Goal: Task Accomplishment & Management: Use online tool/utility

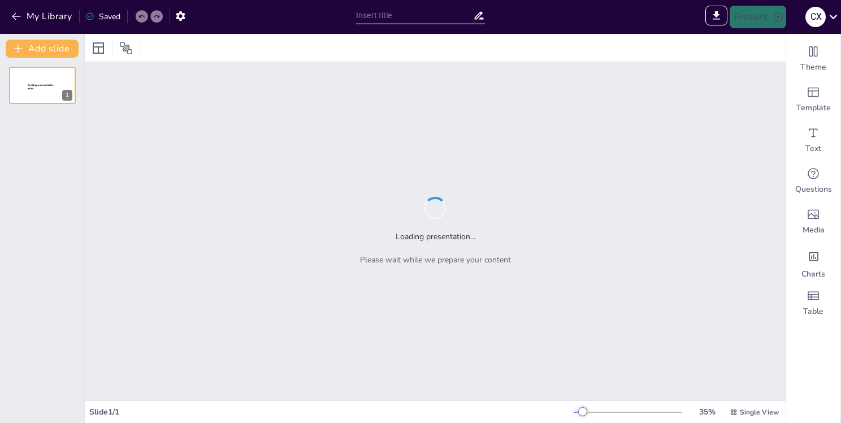
type input "Öffentliches Reden: Grundlagen, Arten und Bedeutung im Jahr 2025"
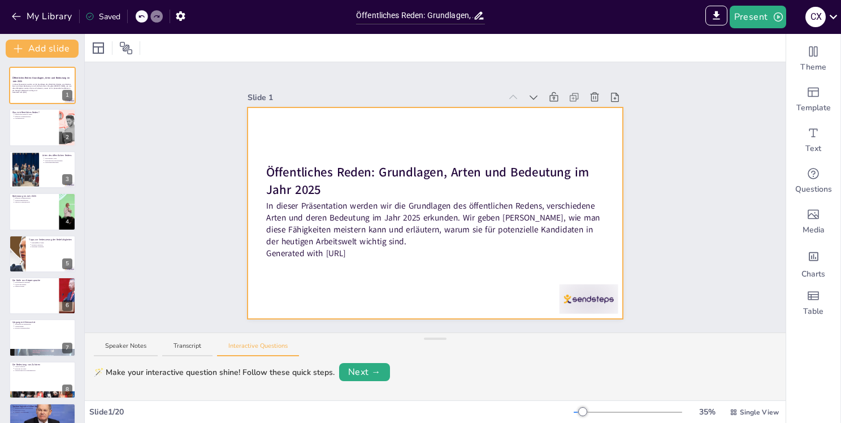
drag, startPoint x: 214, startPoint y: 250, endPoint x: 280, endPoint y: 287, distance: 76.1
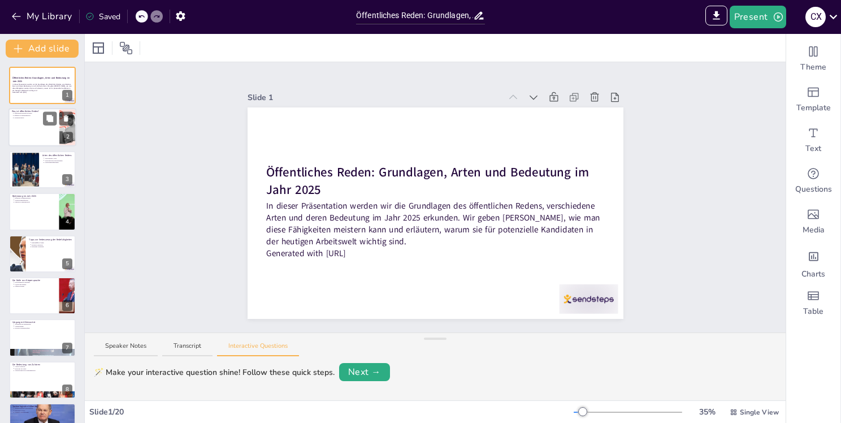
click at [46, 127] on div at bounding box center [42, 128] width 68 height 38
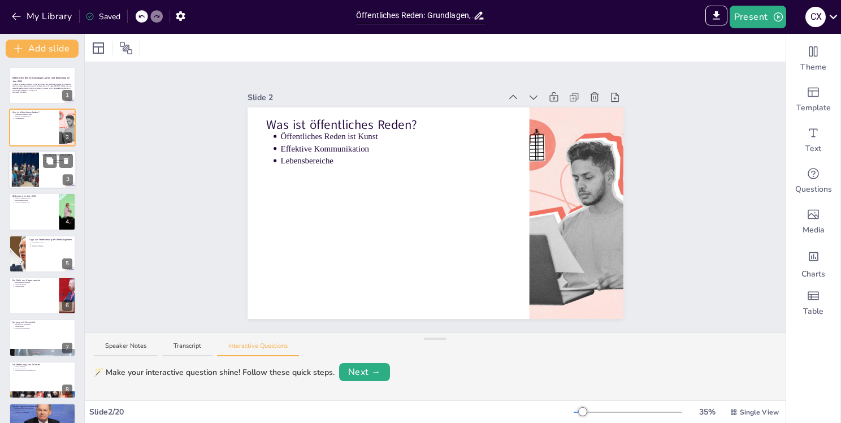
click at [43, 168] on div at bounding box center [42, 169] width 68 height 38
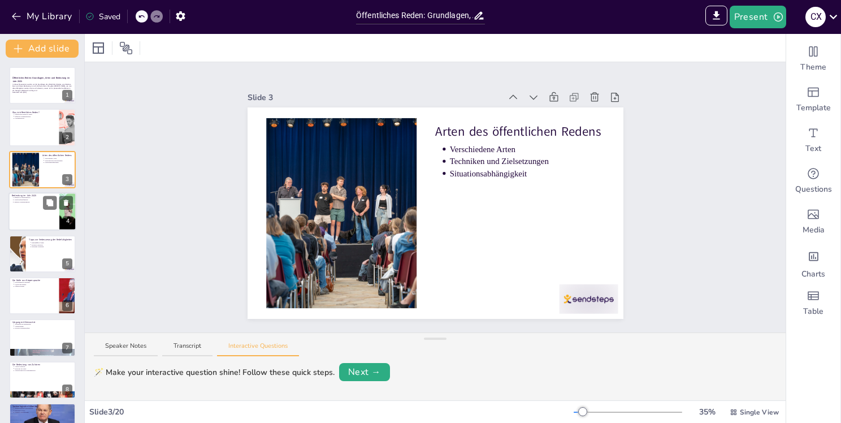
click at [42, 205] on div at bounding box center [42, 211] width 68 height 38
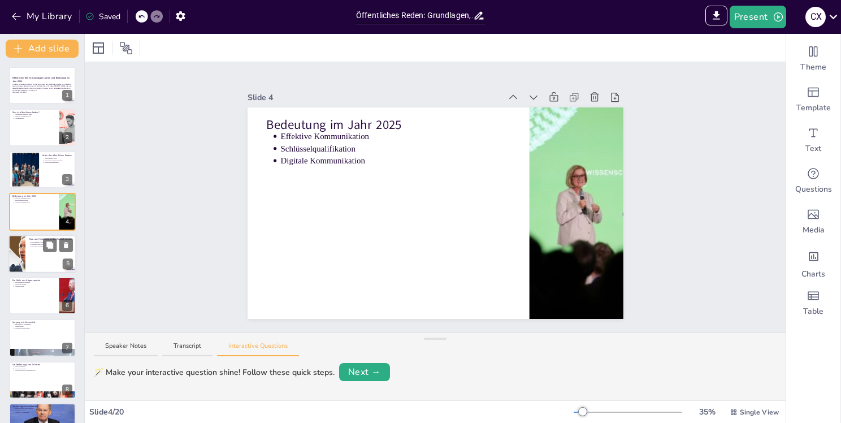
click at [44, 256] on div at bounding box center [42, 254] width 68 height 38
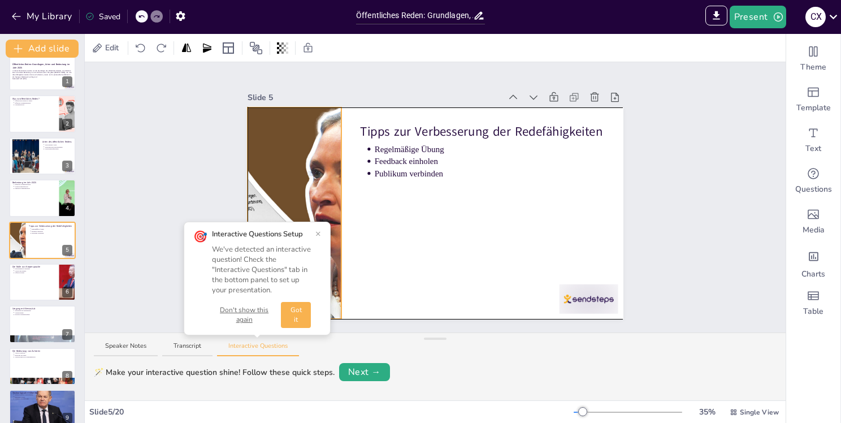
click at [330, 205] on div at bounding box center [294, 212] width 376 height 211
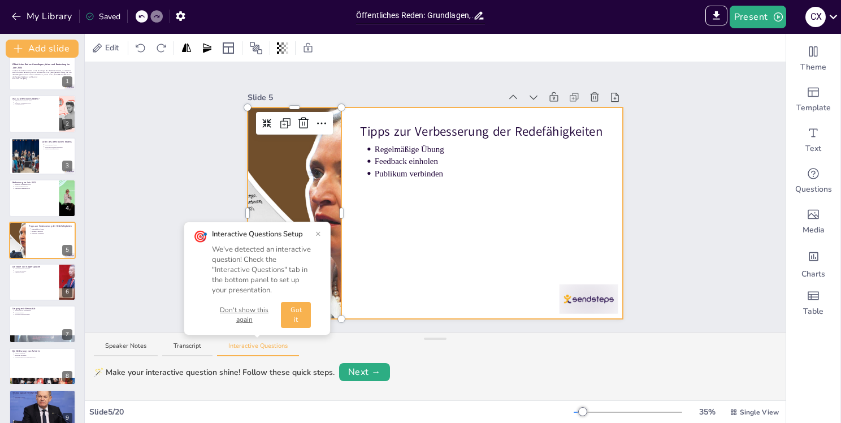
click at [398, 226] on div at bounding box center [436, 212] width 376 height 211
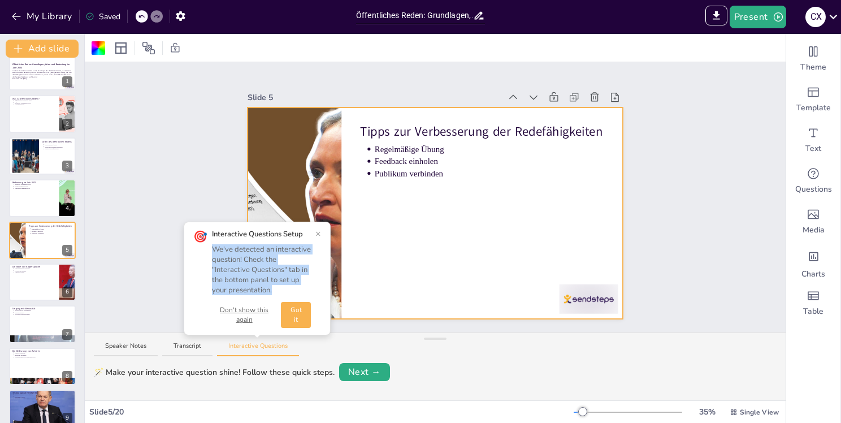
drag, startPoint x: 215, startPoint y: 248, endPoint x: 287, endPoint y: 287, distance: 81.9
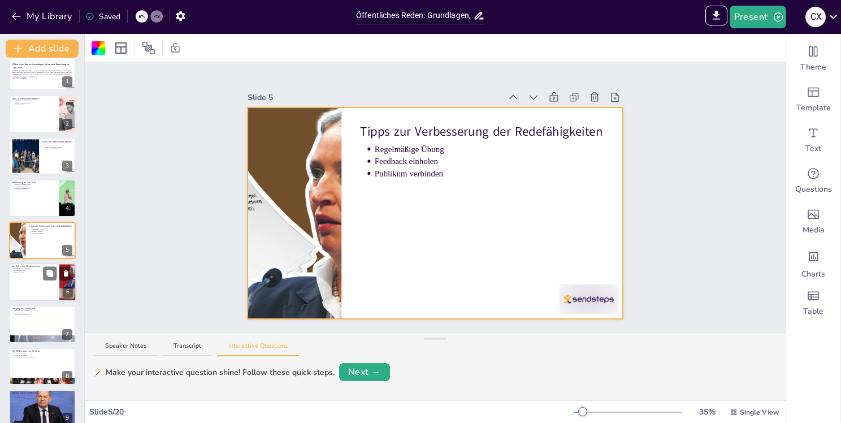
click at [38, 279] on div at bounding box center [42, 282] width 68 height 38
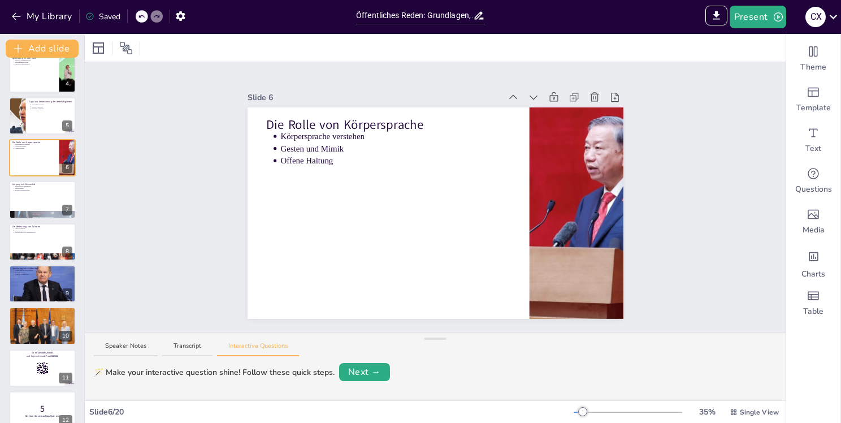
scroll to position [145, 0]
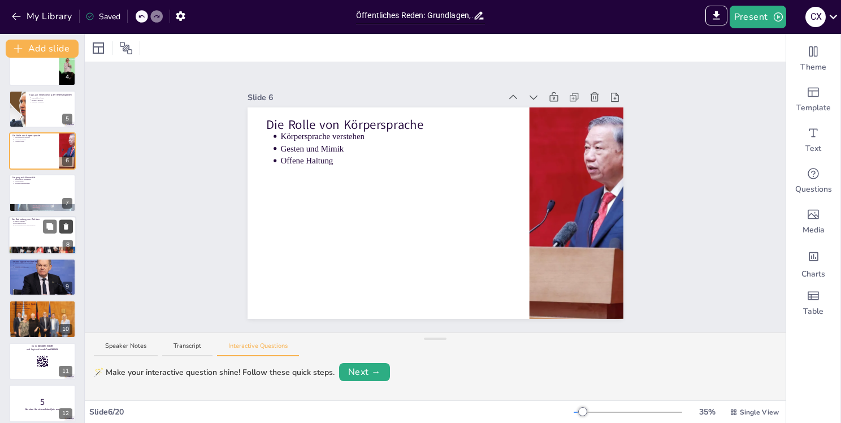
click at [64, 227] on icon at bounding box center [66, 226] width 8 height 8
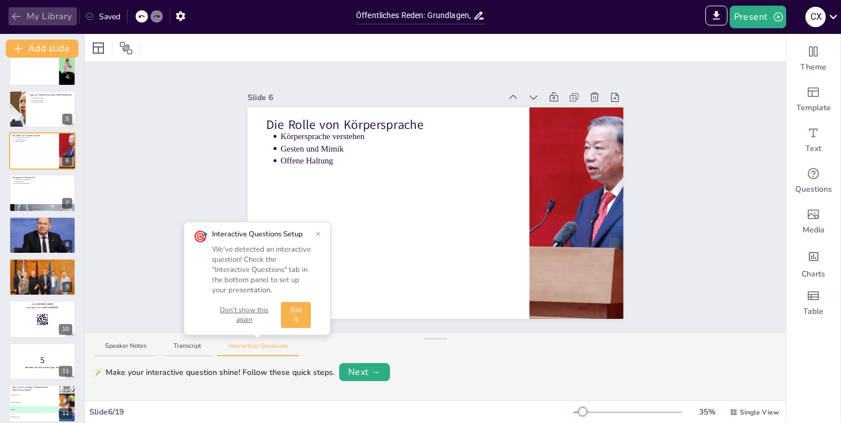
click at [18, 20] on icon "button" at bounding box center [16, 16] width 11 height 11
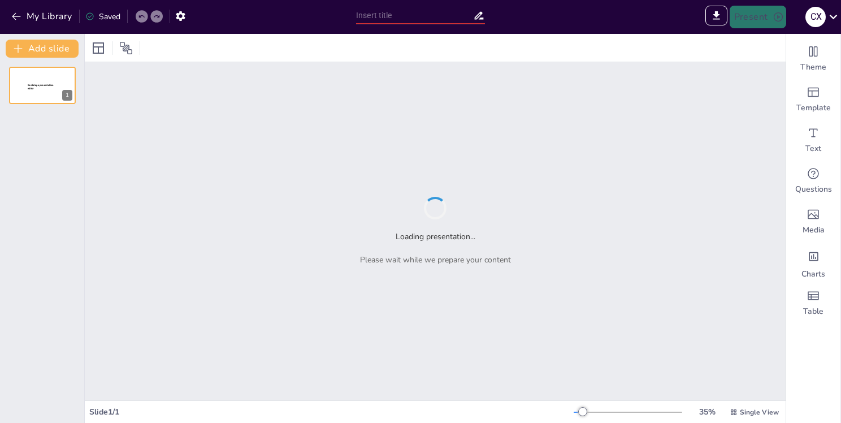
type input "Sendsteps presentation"
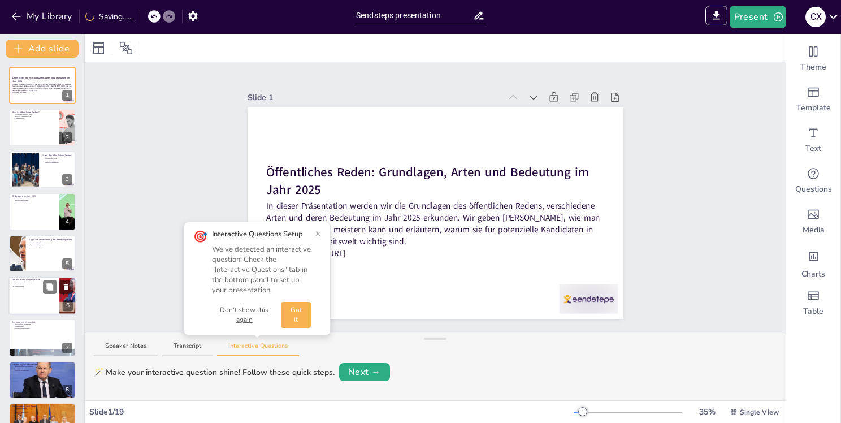
click at [45, 301] on div at bounding box center [42, 295] width 68 height 38
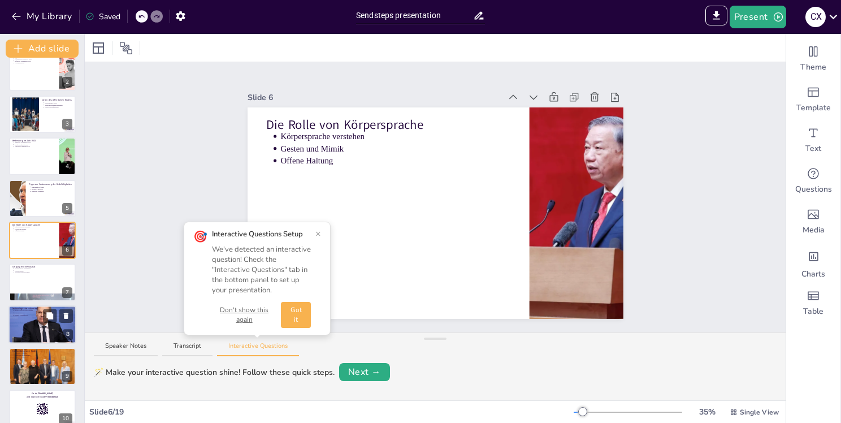
click at [26, 322] on div at bounding box center [41, 324] width 77 height 38
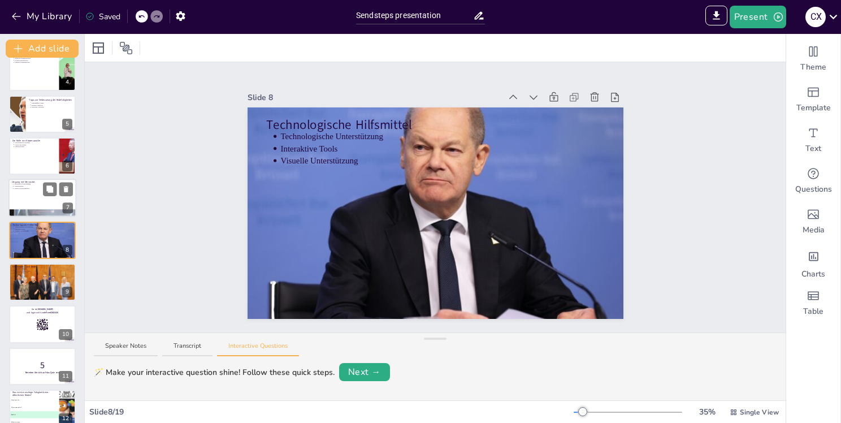
click at [44, 199] on div at bounding box center [42, 198] width 68 height 38
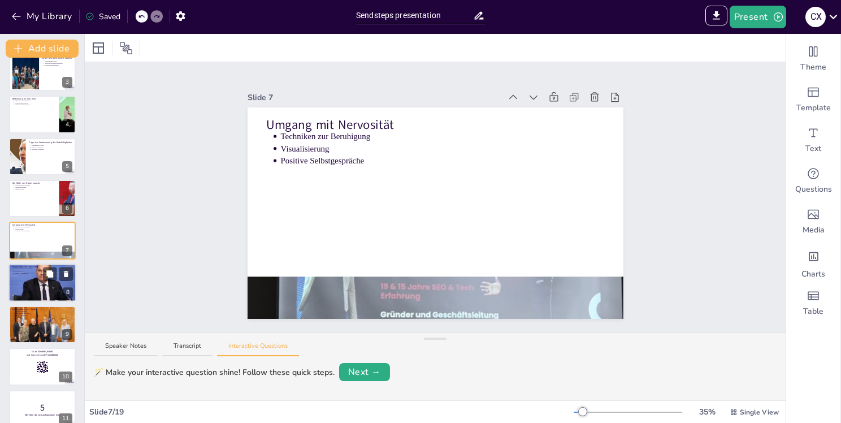
click at [30, 289] on div at bounding box center [41, 282] width 77 height 38
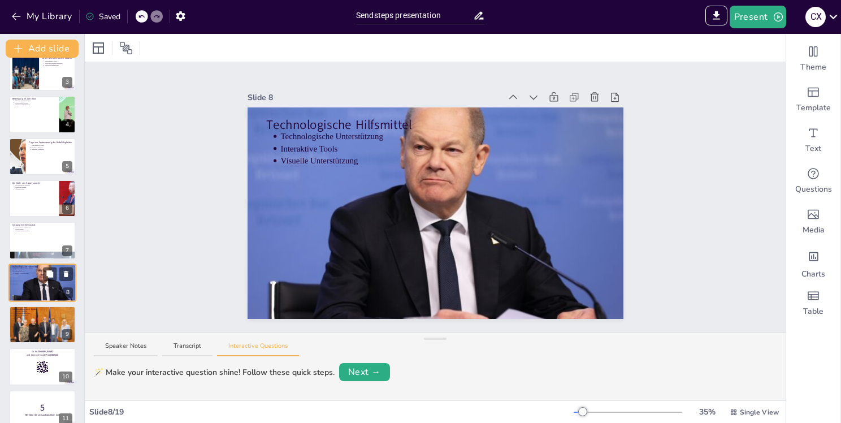
scroll to position [140, 0]
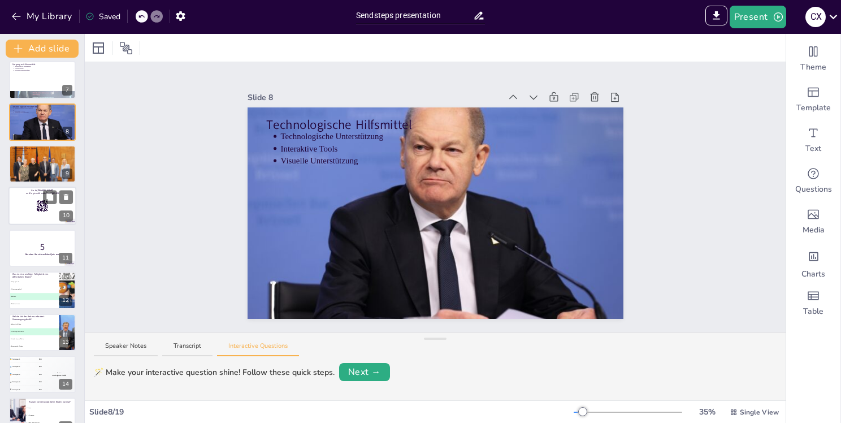
click at [25, 204] on div at bounding box center [42, 206] width 68 height 38
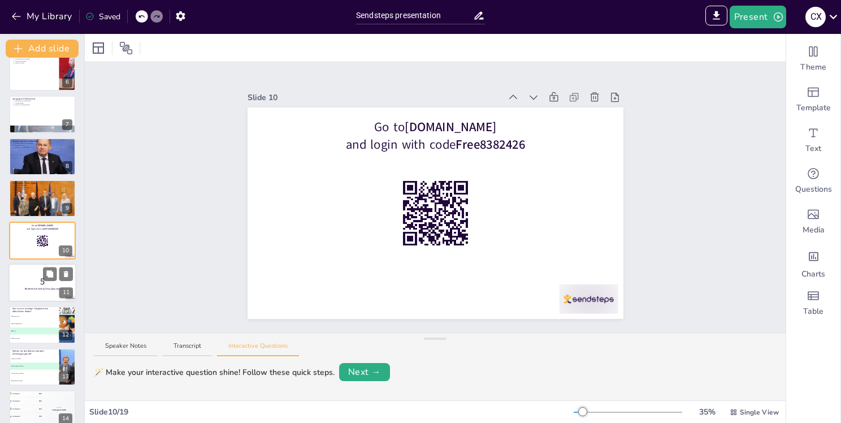
click at [26, 296] on div at bounding box center [42, 282] width 68 height 38
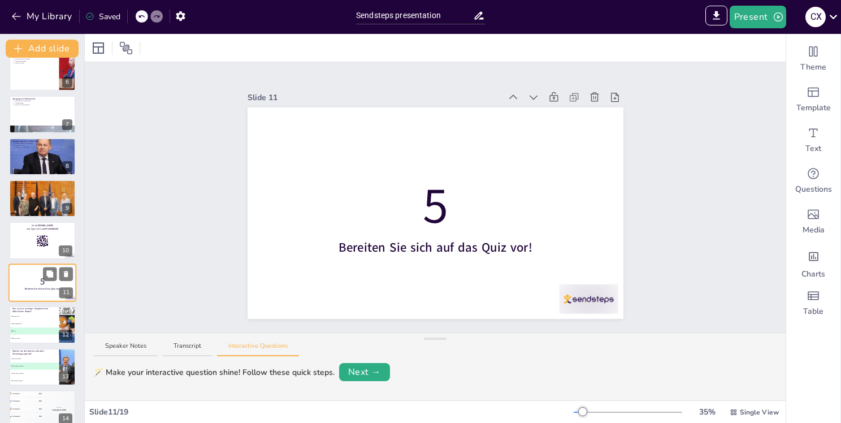
scroll to position [265, 0]
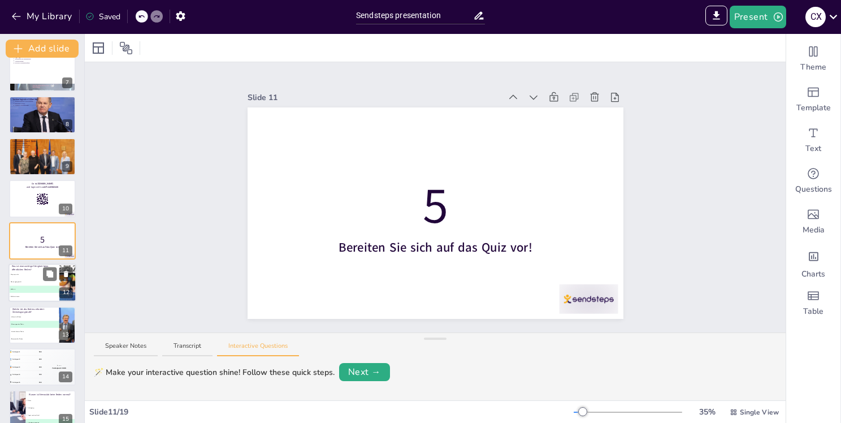
click at [28, 281] on span "B Überzeugungskraft" at bounding box center [34, 282] width 50 height 2
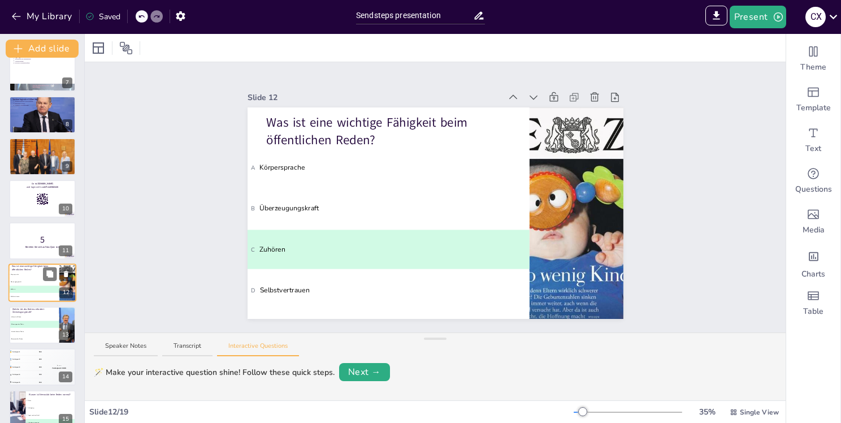
scroll to position [307, 0]
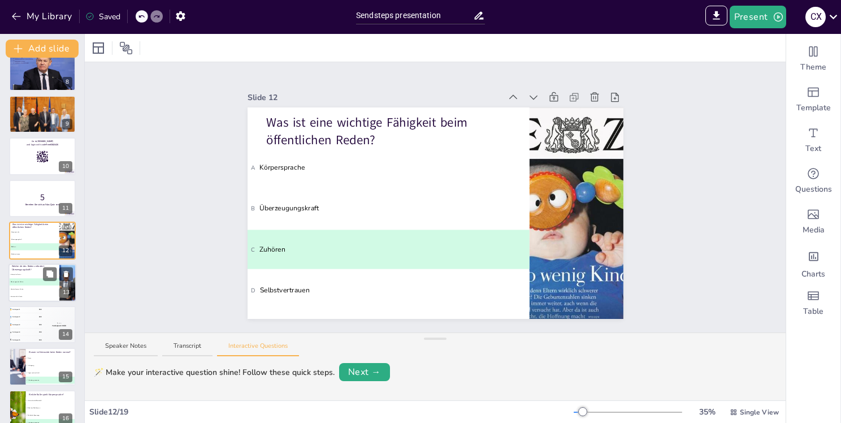
click at [32, 293] on li "D Zeremonielles Reden" at bounding box center [33, 296] width 51 height 7
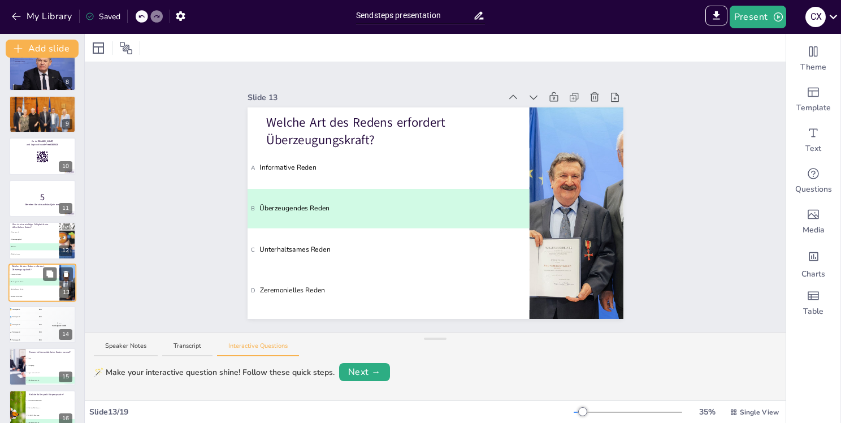
scroll to position [349, 0]
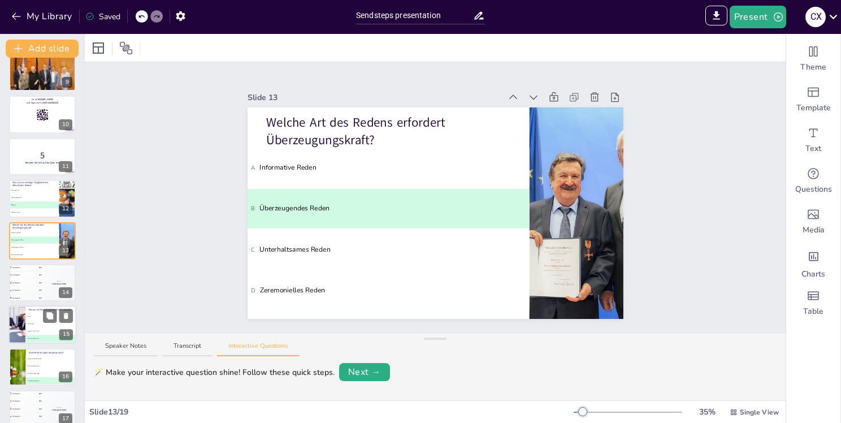
click at [41, 315] on span "A Stress" at bounding box center [51, 316] width 50 height 2
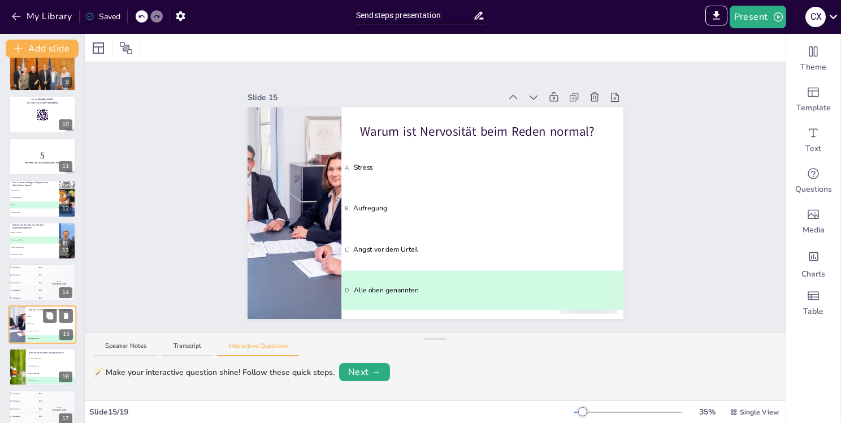
scroll to position [433, 0]
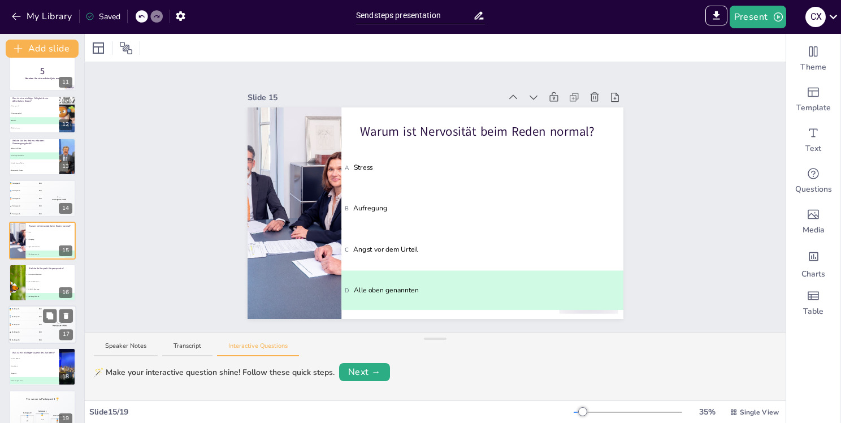
click at [27, 330] on div "4 Participant 4 200" at bounding box center [25, 331] width 34 height 7
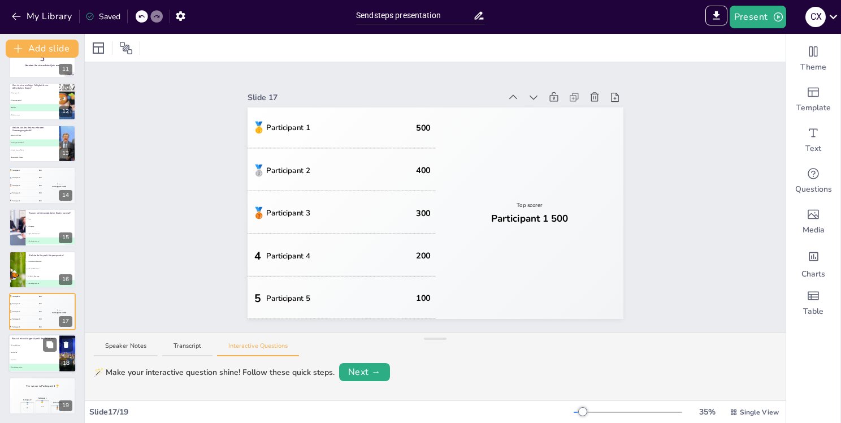
click at [41, 350] on li "B Verständnis" at bounding box center [33, 352] width 51 height 7
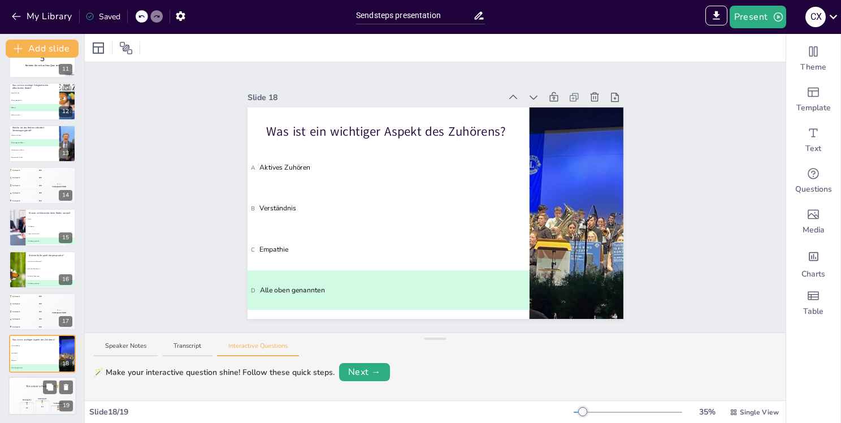
click at [12, 396] on div "Participant 2 🥈 400 Participant 1 🥇 500 Participant 3 🥉 300" at bounding box center [42, 405] width 68 height 19
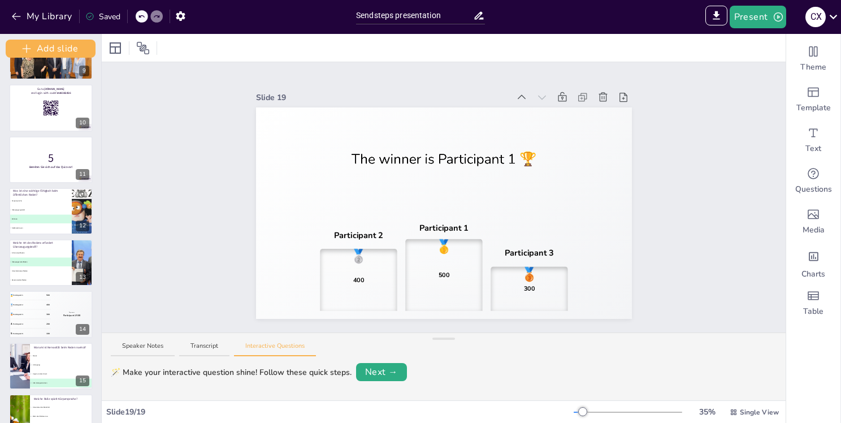
click at [80, 372] on div "Add slide Öffentliches Reden: Grundlagen, Arten und Bedeutung im Jahr 2025 In d…" at bounding box center [51, 228] width 102 height 389
click at [777, 18] on icon "button" at bounding box center [778, 16] width 9 height 9
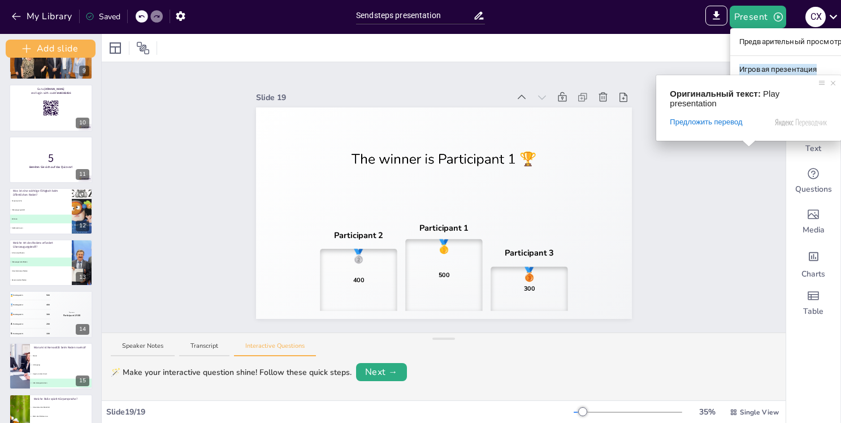
click at [774, 70] on ya-tr-span "Игровая презентация" at bounding box center [777, 69] width 77 height 11
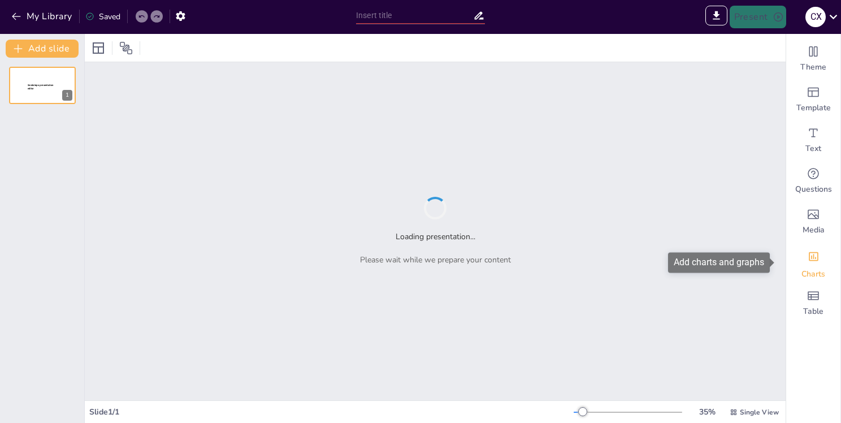
type input "Sendsteps presentation"
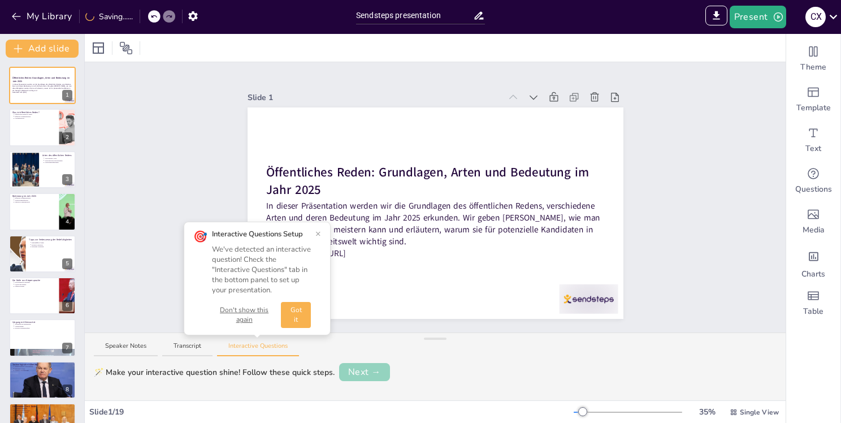
click at [353, 371] on button "Next →" at bounding box center [364, 372] width 51 height 18
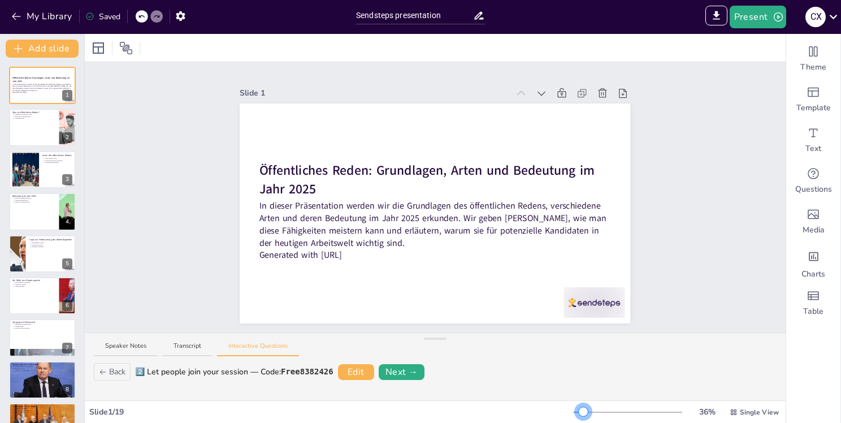
drag, startPoint x: 571, startPoint y: 409, endPoint x: 576, endPoint y: 419, distance: 11.4
click at [576, 419] on div "36 % Single View" at bounding box center [677, 412] width 207 height 18
click at [537, 91] on icon at bounding box center [541, 93] width 8 height 5
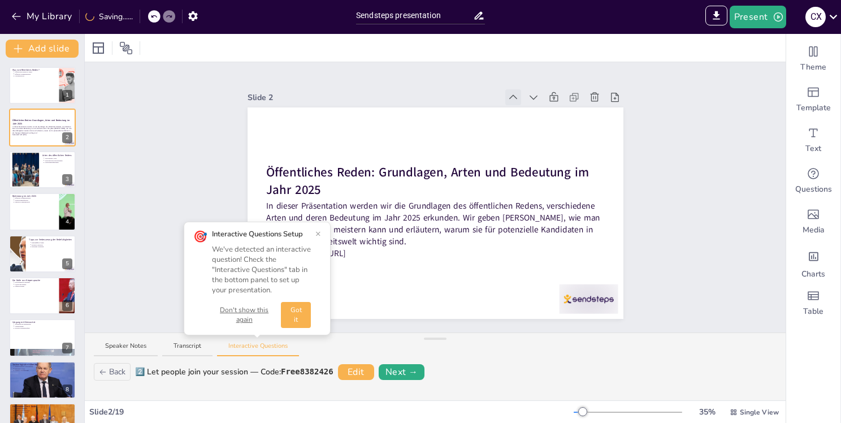
click at [507, 92] on icon at bounding box center [512, 97] width 11 height 11
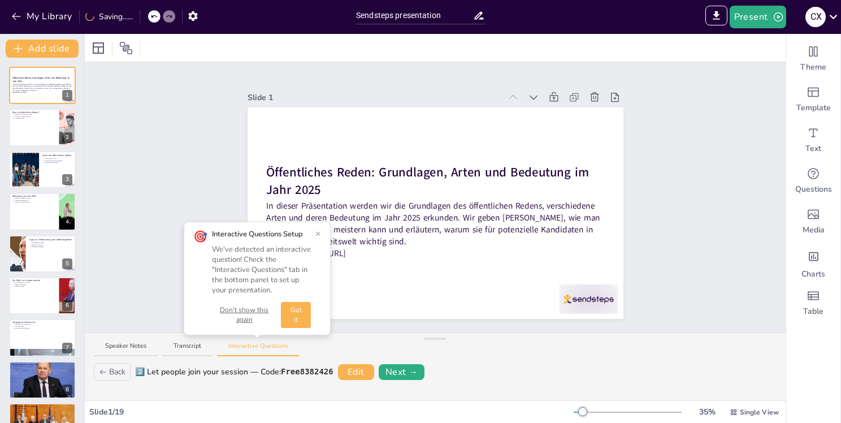
click at [528, 92] on icon at bounding box center [533, 97] width 11 height 11
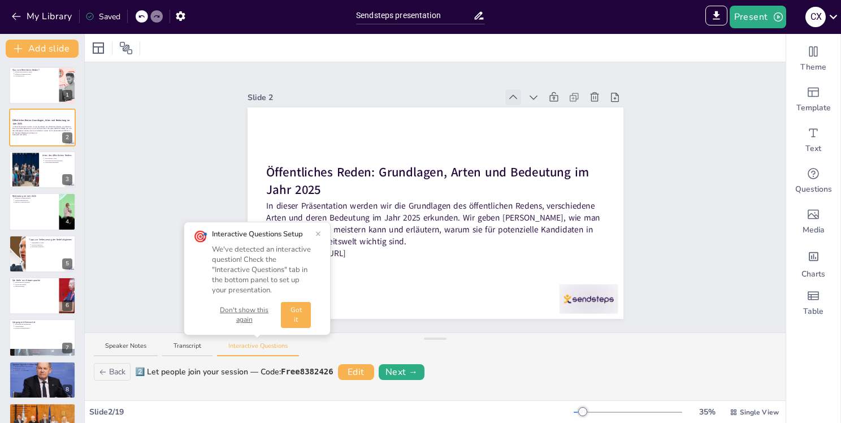
click at [507, 92] on icon at bounding box center [512, 97] width 11 height 11
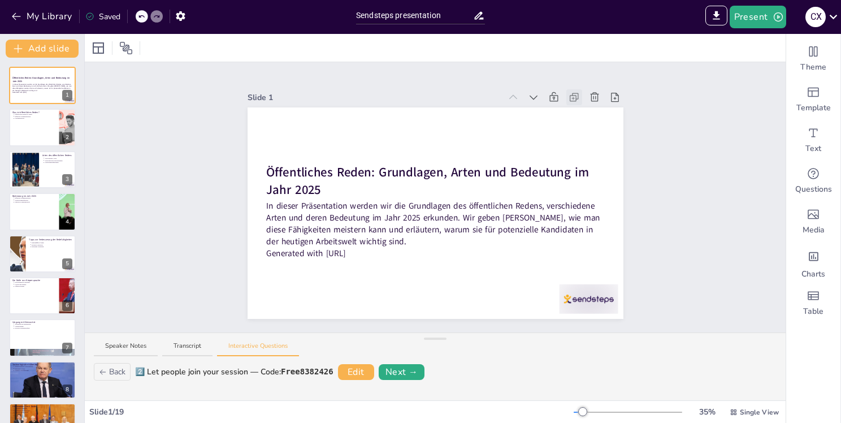
click at [569, 93] on icon at bounding box center [574, 97] width 11 height 11
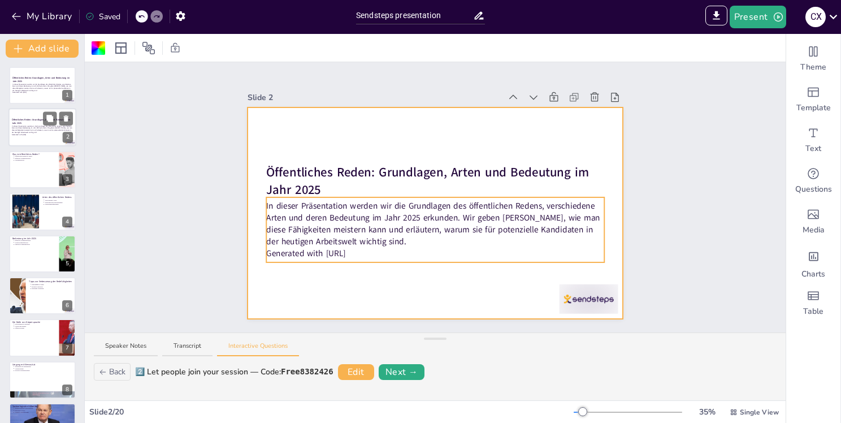
click at [45, 134] on p "Generated with [URL]" at bounding box center [42, 135] width 61 height 2
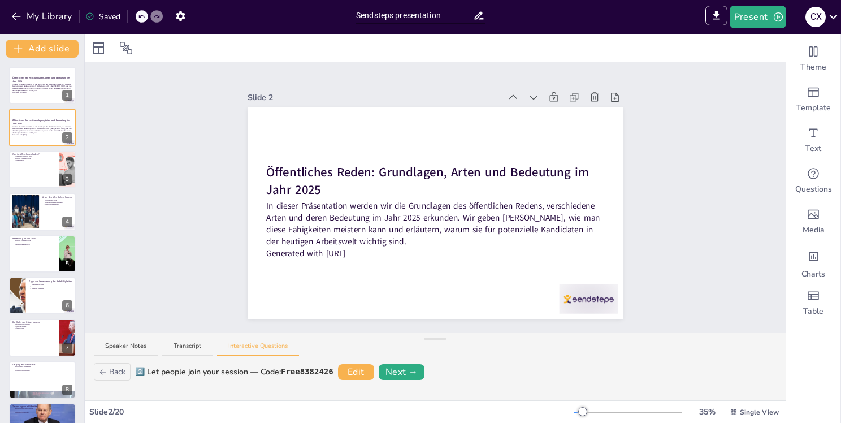
click at [609, 93] on icon at bounding box center [614, 97] width 11 height 11
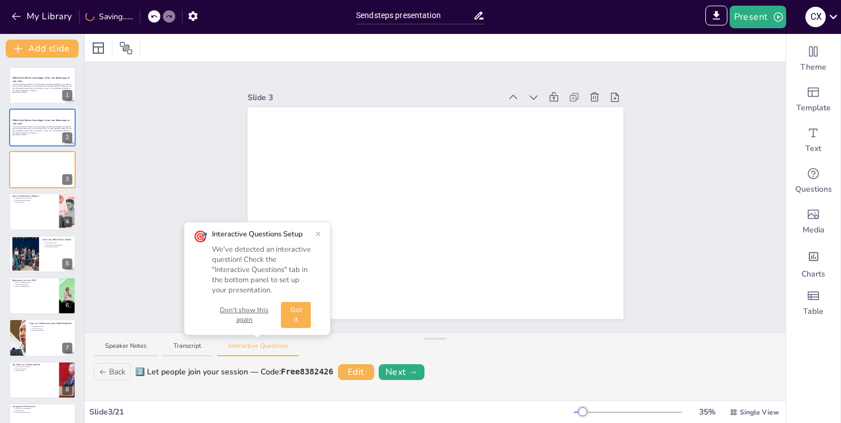
click at [609, 93] on icon at bounding box center [614, 97] width 11 height 11
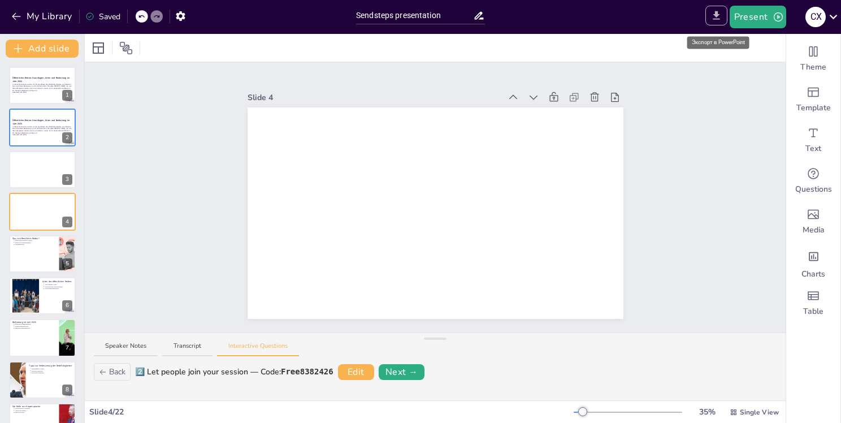
click at [717, 16] on icon "Export to PowerPoint" at bounding box center [716, 15] width 7 height 8
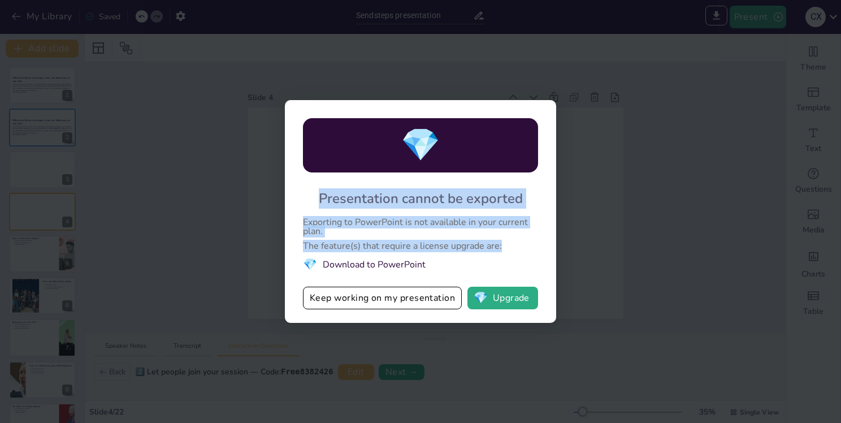
drag, startPoint x: 321, startPoint y: 197, endPoint x: 509, endPoint y: 246, distance: 194.6
click at [509, 246] on div "💎 Presentation cannot be exported Exporting to PowerPoint is not available in y…" at bounding box center [420, 211] width 271 height 223
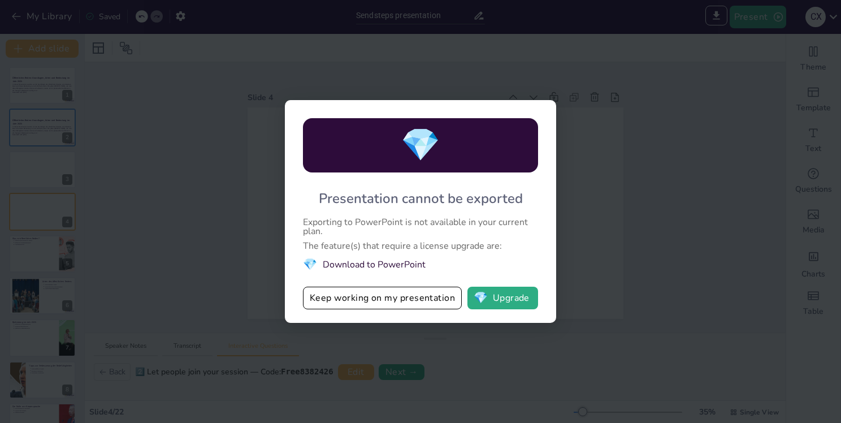
click at [349, 341] on div "💎 Presentation cannot be exported Exporting to PowerPoint is not available in y…" at bounding box center [420, 211] width 841 height 423
click at [509, 297] on button "💎 Upgrade" at bounding box center [502, 298] width 71 height 23
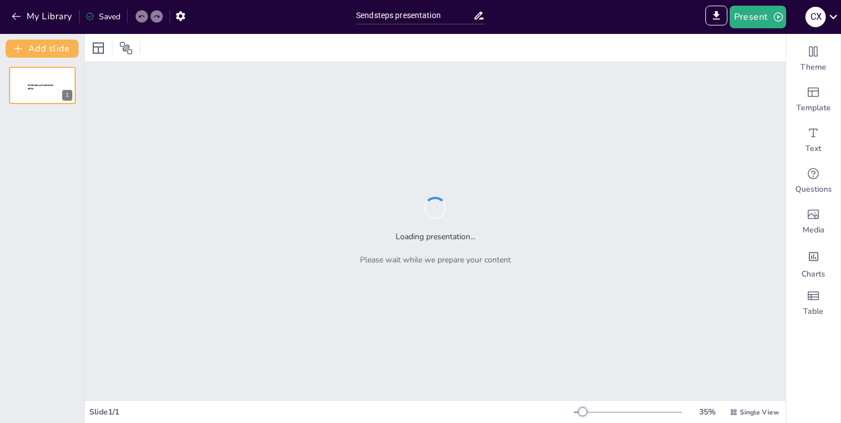
type input "Sendsteps presentation"
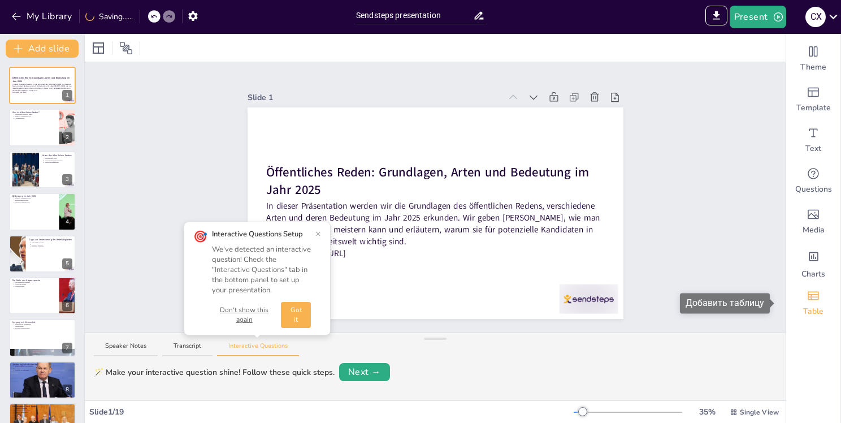
click at [807, 309] on span "Table" at bounding box center [813, 311] width 20 height 11
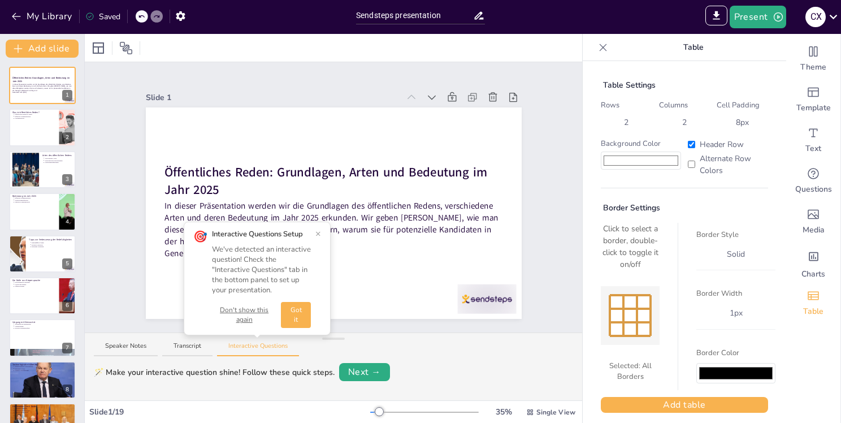
click at [517, 359] on div "Speaker Notes Transcript Interactive Questions" at bounding box center [333, 346] width 497 height 27
click at [812, 259] on div "Charts" at bounding box center [813, 262] width 54 height 41
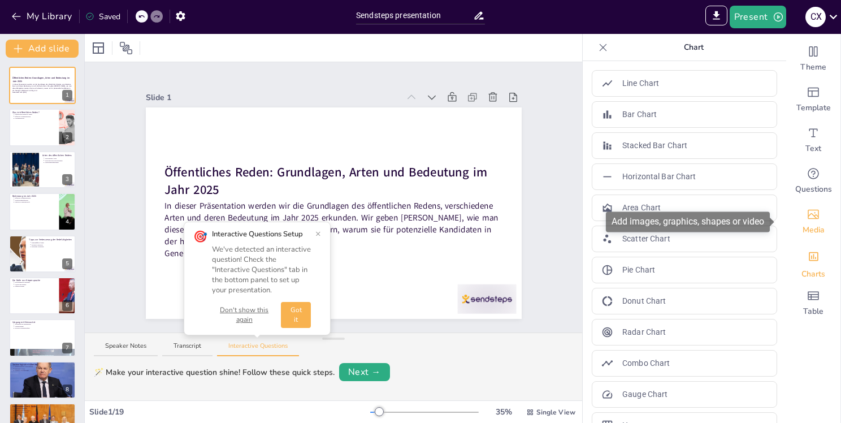
click at [802, 229] on span "Media" at bounding box center [813, 229] width 22 height 11
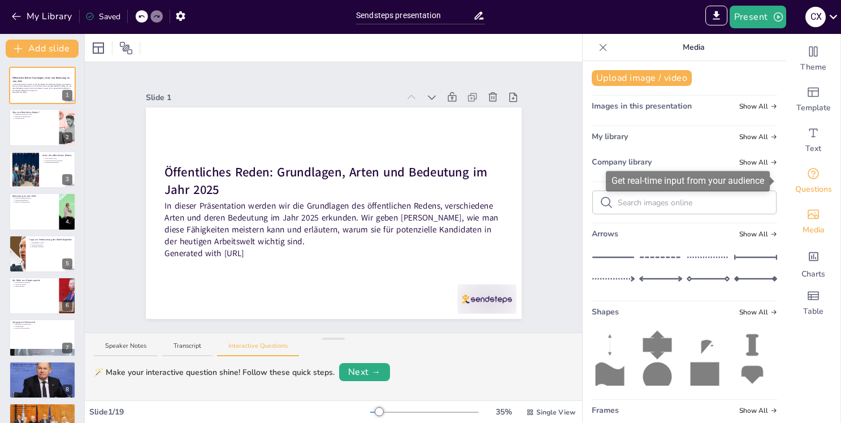
click at [795, 188] on span "Questions" at bounding box center [813, 189] width 37 height 11
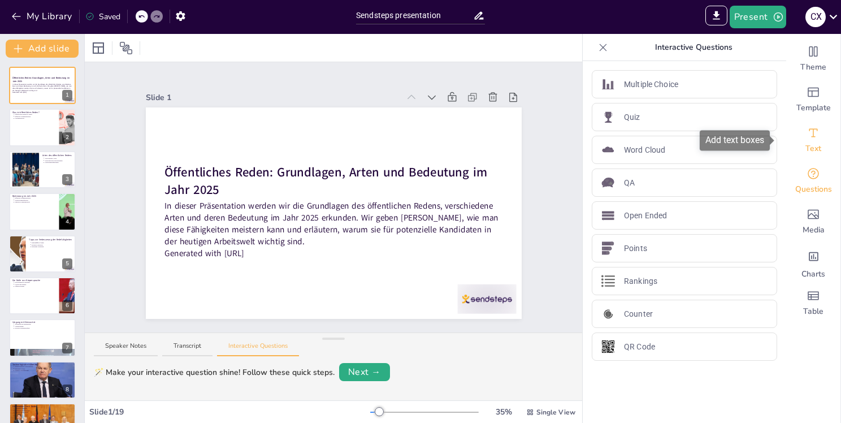
click at [805, 151] on span "Text" at bounding box center [813, 148] width 16 height 11
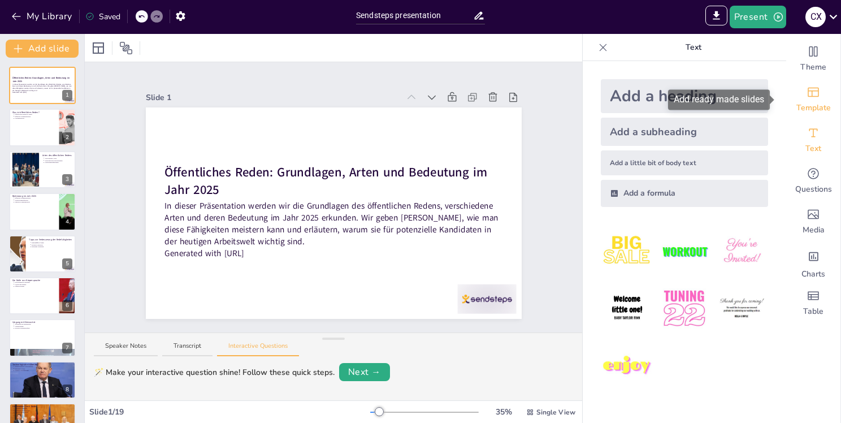
click at [801, 109] on span "Template" at bounding box center [813, 107] width 34 height 11
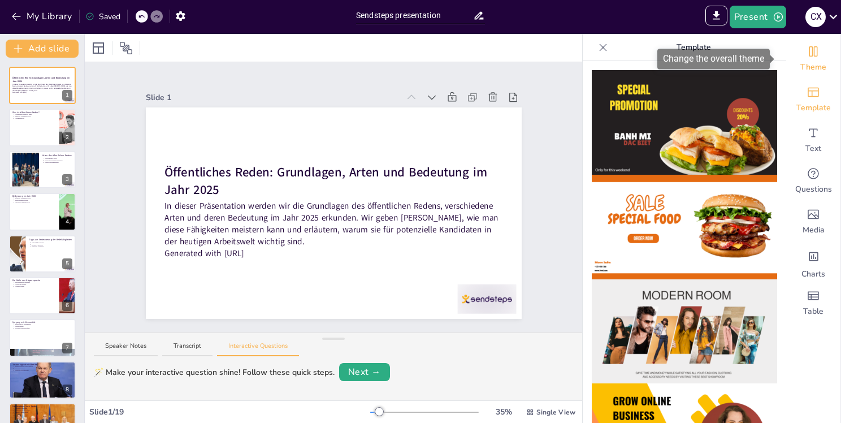
click at [800, 68] on span "Theme" at bounding box center [813, 67] width 26 height 11
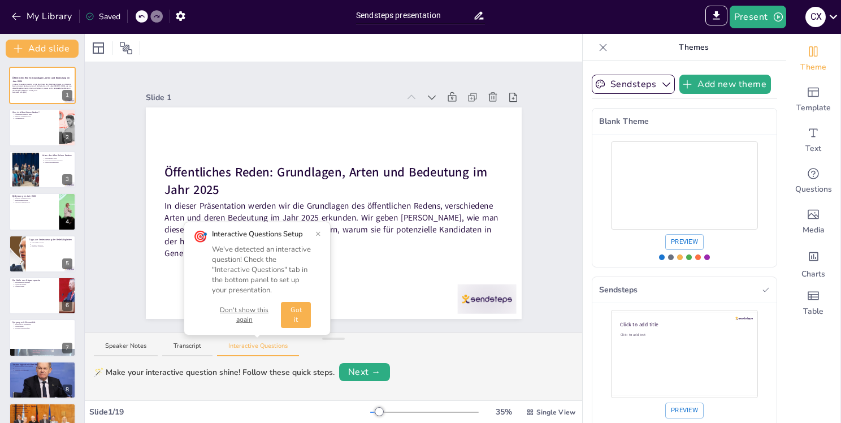
click at [464, 372] on div "🪄 Make your interactive question shine! Follow these quick steps. Next →" at bounding box center [333, 372] width 479 height 18
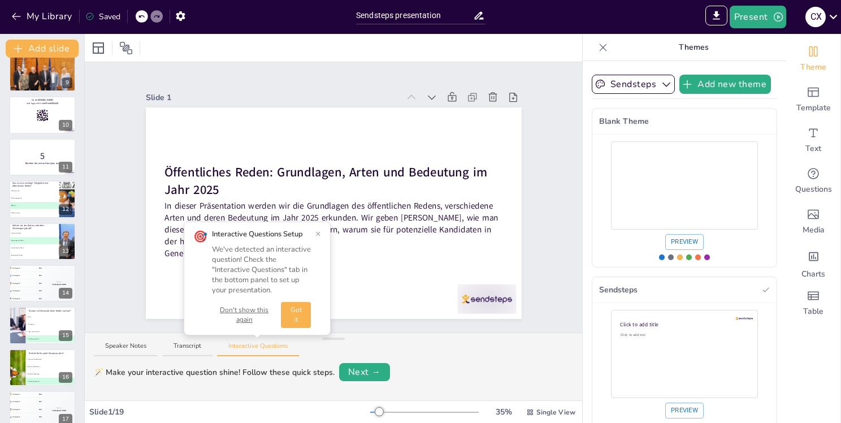
scroll to position [446, 0]
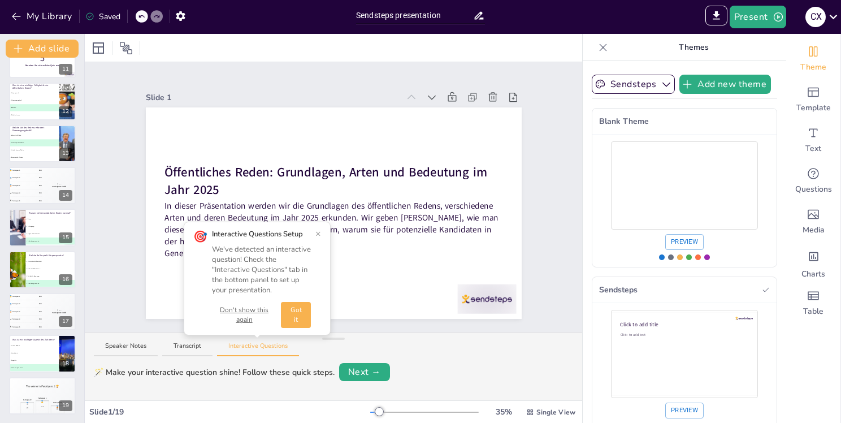
click at [94, 372] on div "🪄 Make your interactive question shine! Follow these quick steps." at bounding box center [214, 372] width 241 height 12
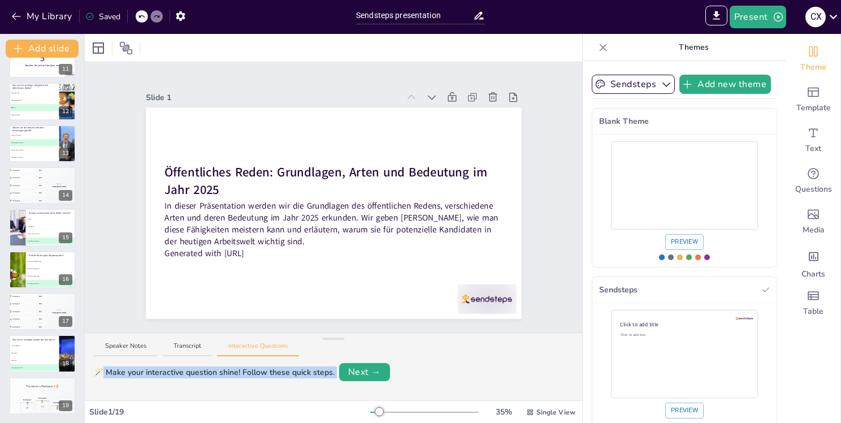
drag, startPoint x: 99, startPoint y: 371, endPoint x: 327, endPoint y: 373, distance: 228.3
click at [328, 372] on div "🪄 Make your interactive question shine! Follow these quick steps. Next →" at bounding box center [333, 372] width 479 height 18
click at [260, 413] on div "Slide 1 / 19" at bounding box center [229, 412] width 281 height 12
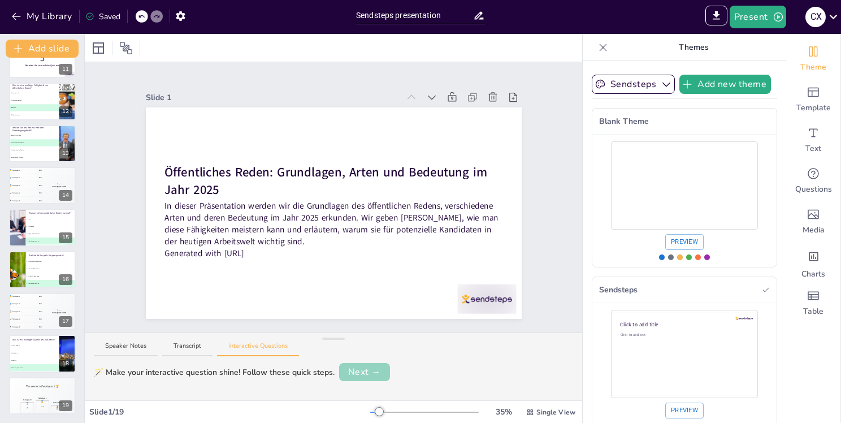
click at [349, 374] on button "Next →" at bounding box center [364, 372] width 51 height 18
drag, startPoint x: 146, startPoint y: 371, endPoint x: 244, endPoint y: 377, distance: 98.5
click at [244, 377] on div "2️⃣ Let people join your session — Code: Free8382426" at bounding box center [234, 372] width 198 height 12
click at [214, 394] on div "Back 2️⃣ Let people join your session — Code: Free8382426 Edit Next →" at bounding box center [333, 380] width 497 height 40
click at [397, 368] on button "Next →" at bounding box center [402, 372] width 46 height 16
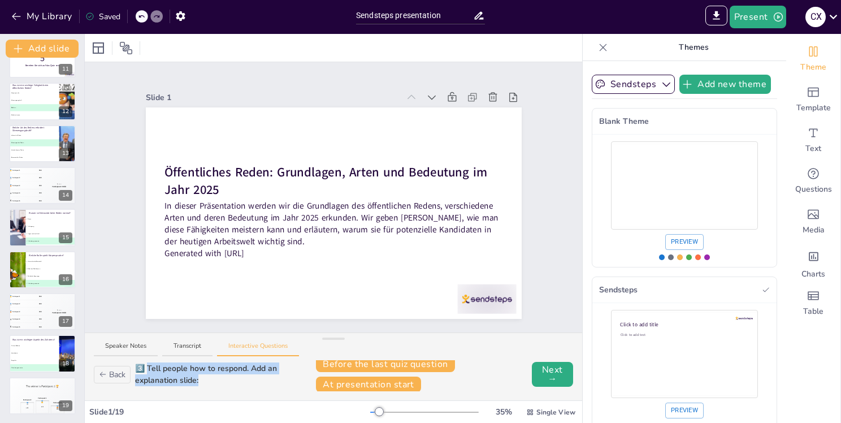
scroll to position [7, 0]
drag, startPoint x: 146, startPoint y: 371, endPoint x: 205, endPoint y: 385, distance: 60.4
click at [205, 385] on div "3️⃣ Tell people how to respond. Add an explanation slide: Before the last quiz …" at bounding box center [354, 373] width 438 height 36
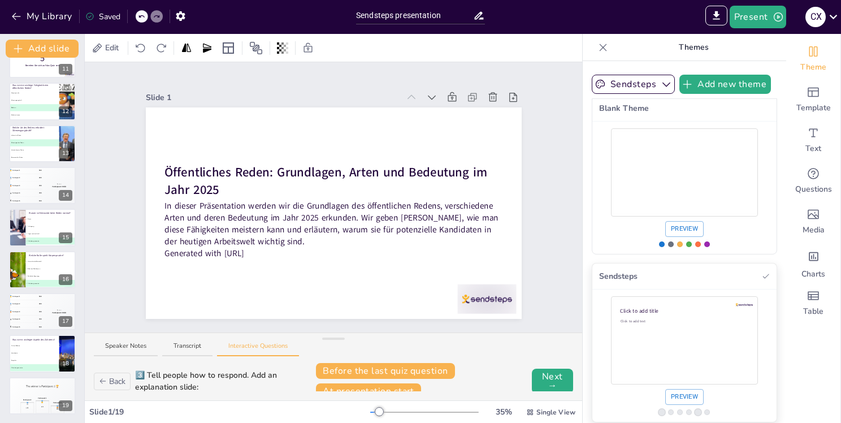
scroll to position [20, 0]
click at [104, 227] on div "Slide 1 Öffentliches Reden: Grundlagen, Arten und Bedeutung im Jahr 2025 In die…" at bounding box center [333, 197] width 497 height 270
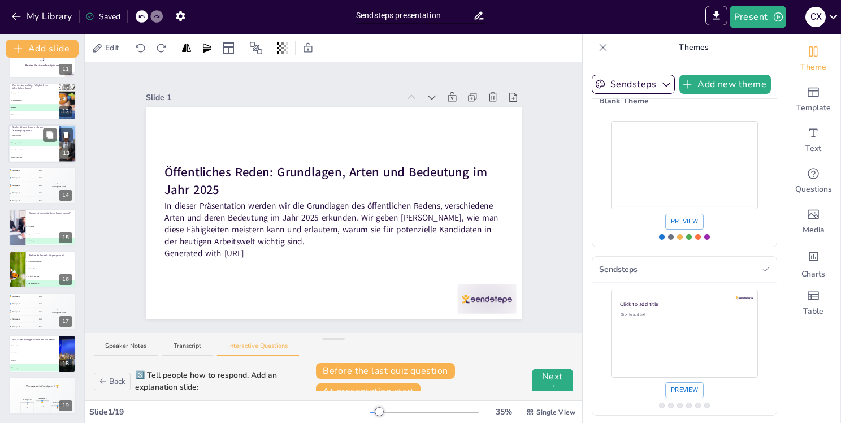
click at [38, 150] on li "C Unterhaltsames Reden" at bounding box center [33, 149] width 51 height 7
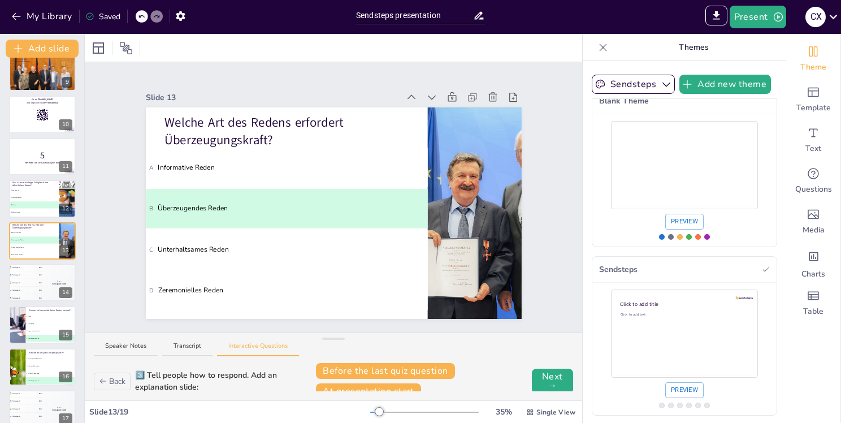
scroll to position [0, 0]
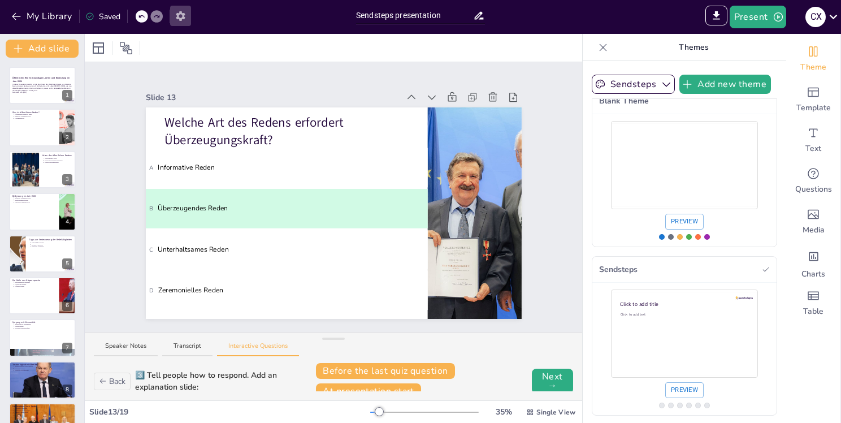
click at [180, 14] on icon "button" at bounding box center [181, 16] width 12 height 12
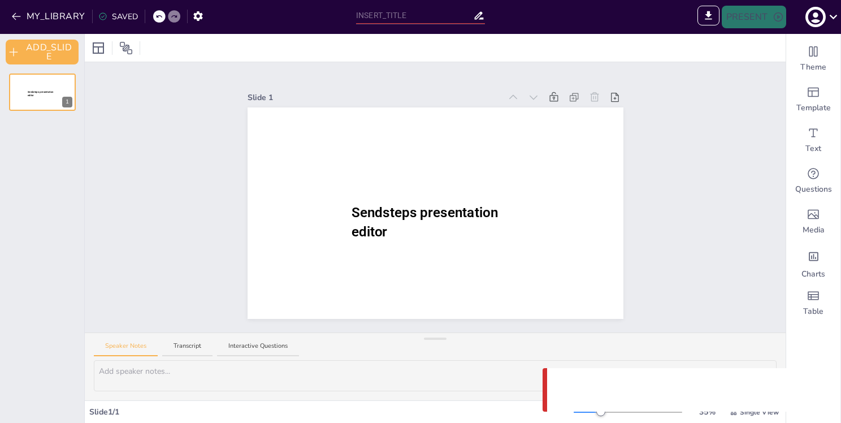
type input "Sendsteps presentation"
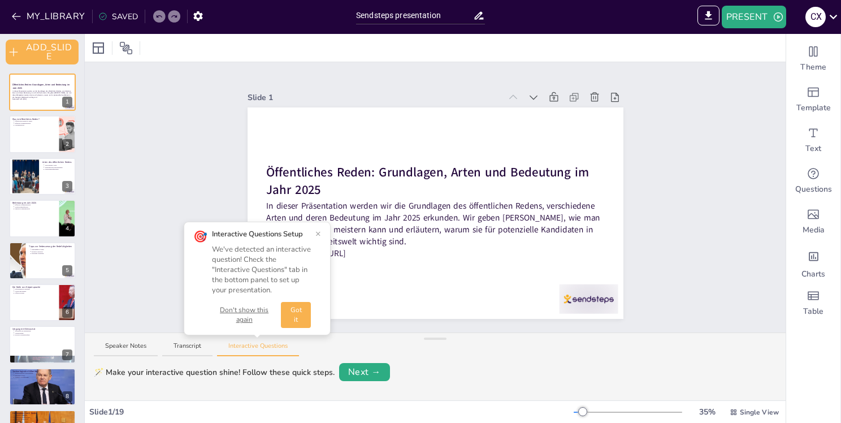
click at [129, 224] on div "Slide 1 Öffentliches Reden: Grundlagen, Arten und Bedeutung im Jahr 2025 In die…" at bounding box center [435, 197] width 701 height 270
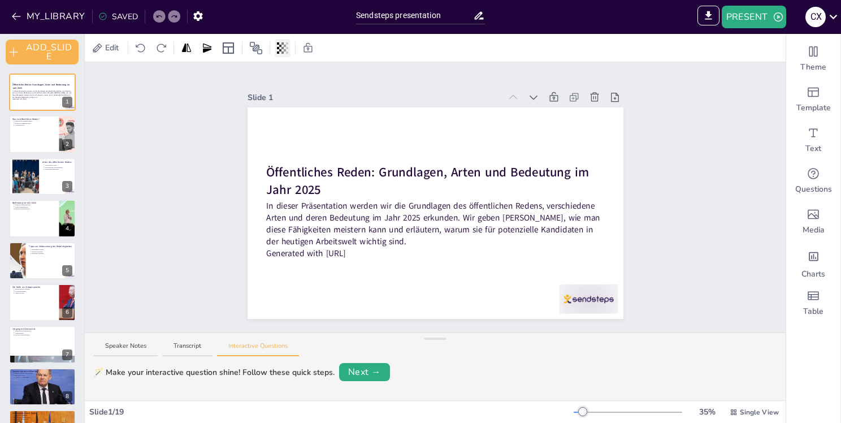
click at [284, 50] on icon at bounding box center [285, 48] width 2 height 7
click at [110, 45] on span "Edit" at bounding box center [112, 48] width 18 height 12
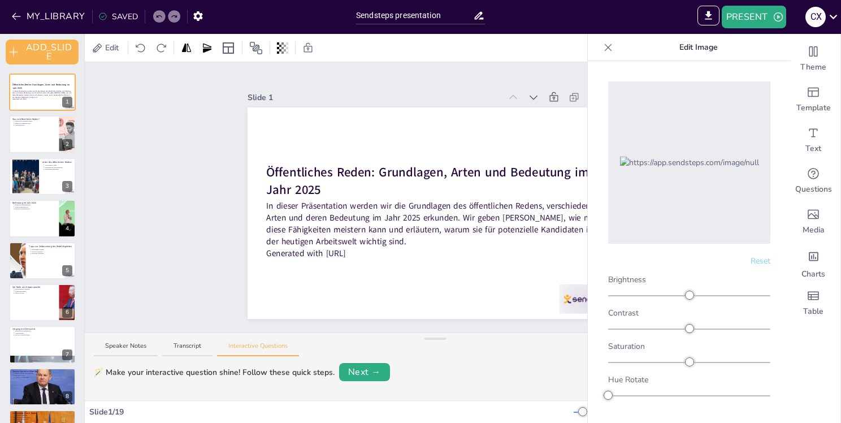
click at [146, 136] on div "Slide 1 Öffentliches Reden: Grundlagen, Arten und Bedeutung im Jahr 2025 In die…" at bounding box center [435, 197] width 701 height 270
click at [141, 50] on icon at bounding box center [140, 47] width 11 height 11
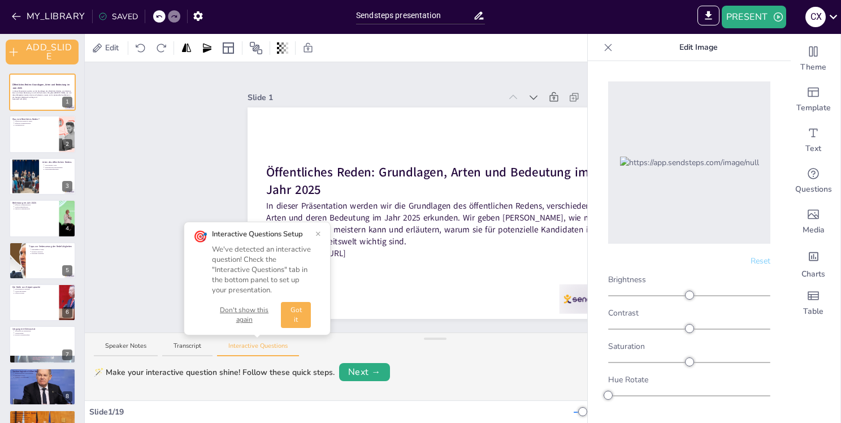
click at [158, 128] on div "Slide 1 Öffentliches Reden: Grundlagen, Arten und Bedeutung im Jahr 2025 In die…" at bounding box center [435, 197] width 701 height 270
click at [761, 22] on button "PRESENT" at bounding box center [754, 17] width 64 height 23
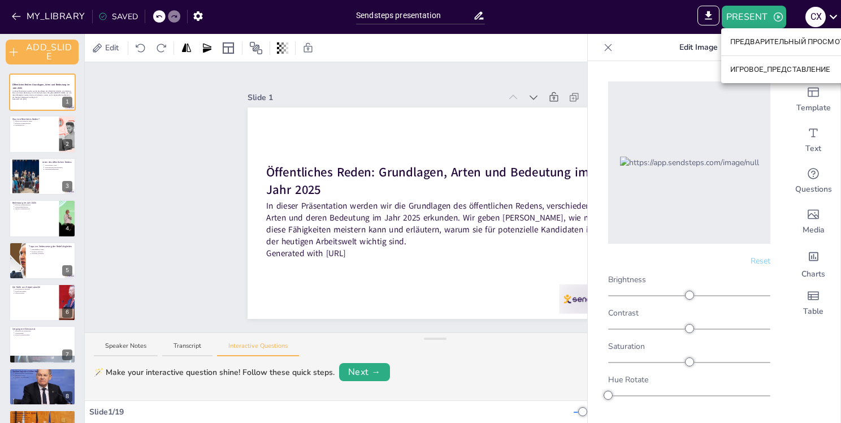
click at [755, 45] on ya-tr-span "ПРЕДВАРИТЕЛЬНЫЙ ПРОСМОТР_ПРЕДСТАВЛЕНИЯ" at bounding box center [823, 41] width 186 height 11
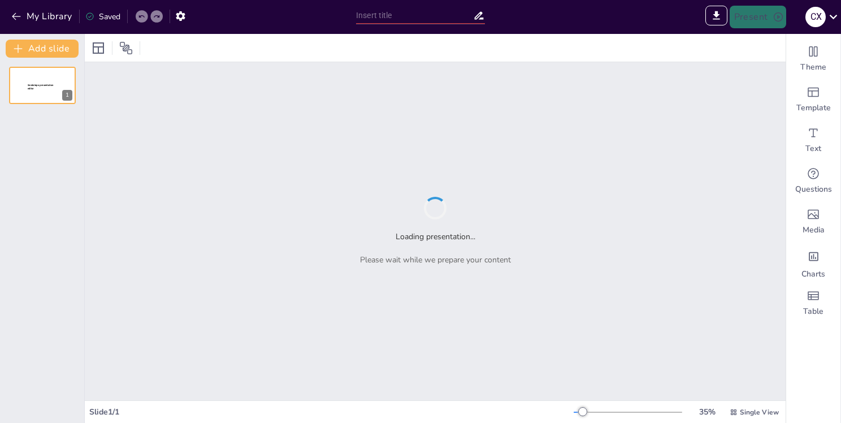
type input "Sendsteps presentation"
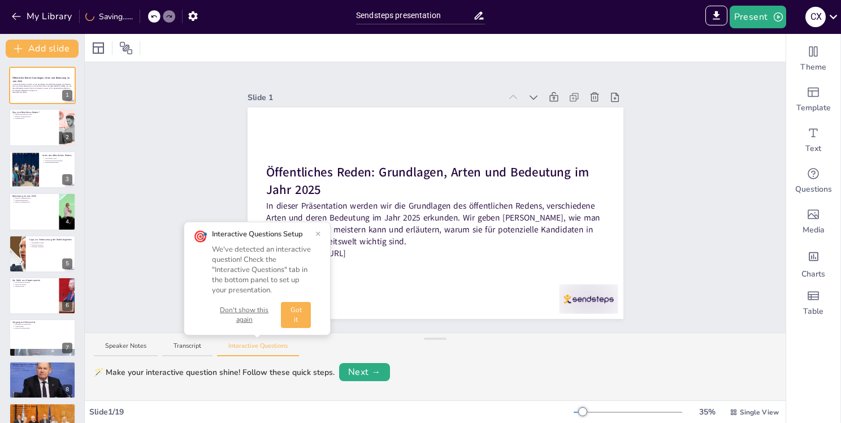
click at [288, 326] on button "Got it" at bounding box center [296, 315] width 30 height 26
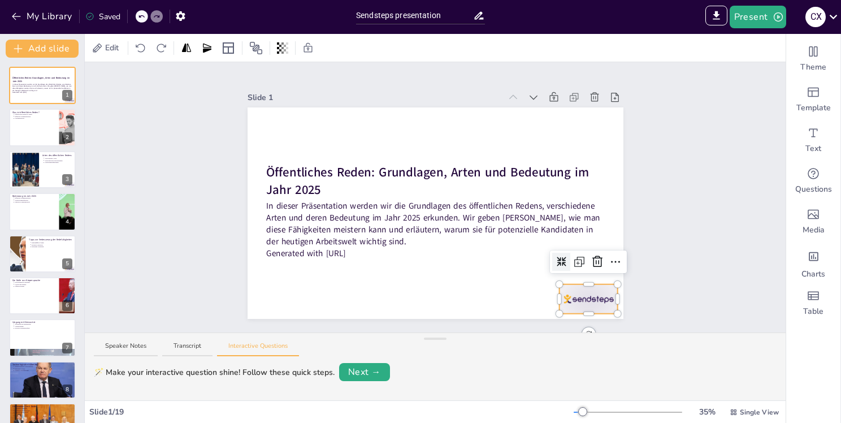
click at [571, 294] on div at bounding box center [588, 298] width 59 height 29
click at [591, 258] on icon at bounding box center [598, 262] width 14 height 14
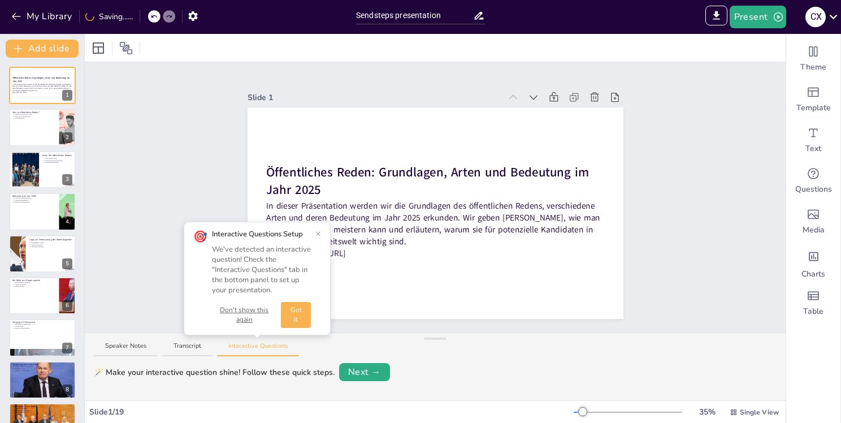
click at [705, 218] on div "Slide 1 Öffentliches Reden: Grundlagen, Arten und Bedeutung im Jahr 2025 In die…" at bounding box center [435, 197] width 701 height 270
click at [46, 136] on div at bounding box center [42, 128] width 68 height 38
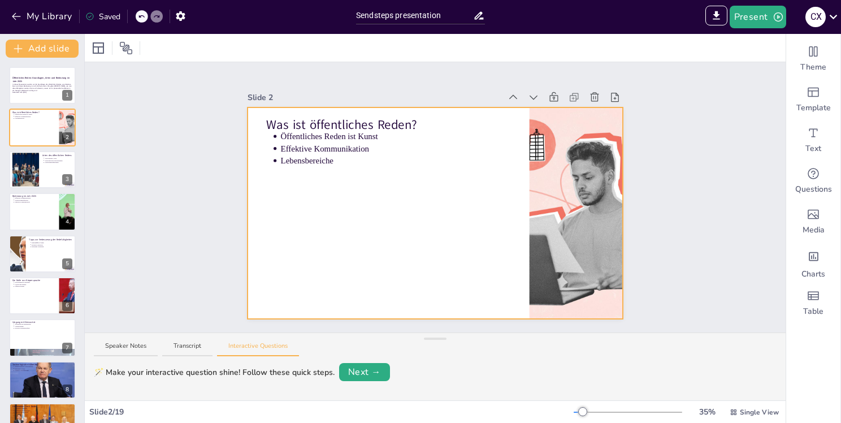
drag, startPoint x: 215, startPoint y: 248, endPoint x: 336, endPoint y: 185, distance: 136.7
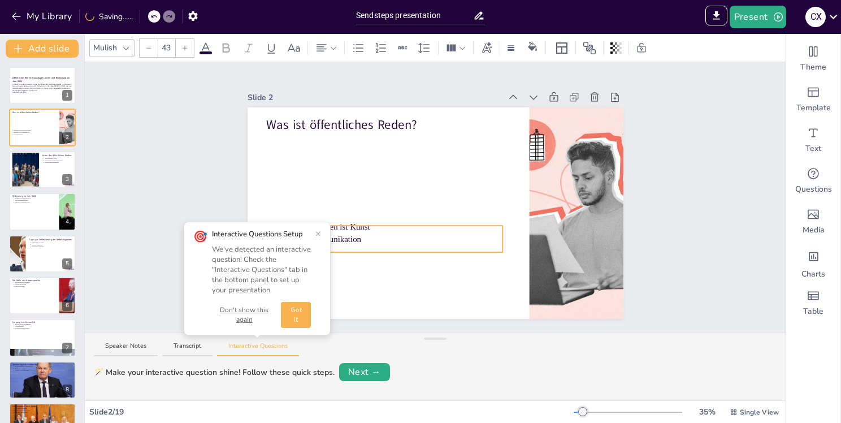
drag, startPoint x: 347, startPoint y: 156, endPoint x: 339, endPoint y: 246, distance: 90.8
click at [339, 246] on p "Lebensbereiche" at bounding box center [387, 251] width 230 height 12
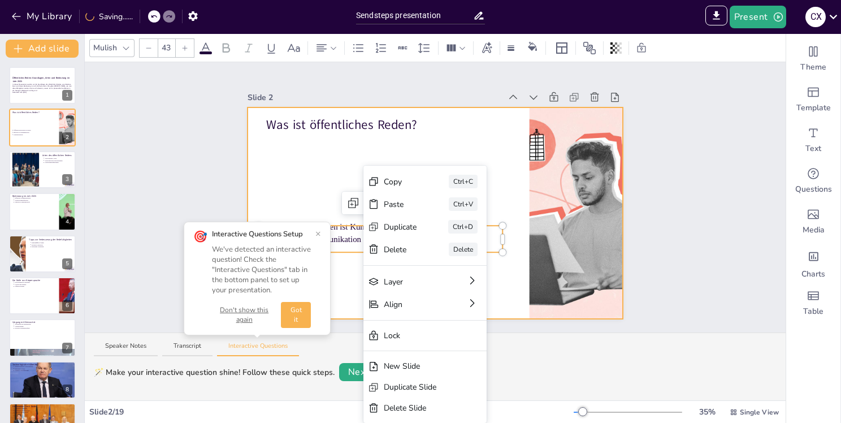
click at [332, 167] on div at bounding box center [436, 212] width 376 height 211
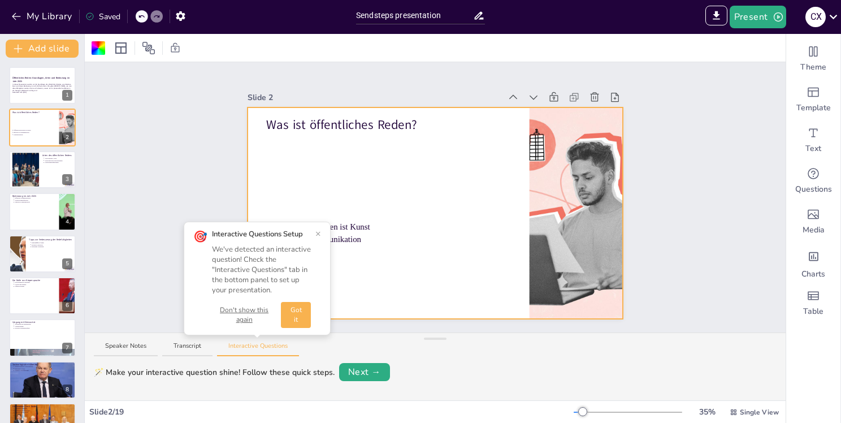
click at [316, 235] on button "×" at bounding box center [318, 233] width 6 height 9
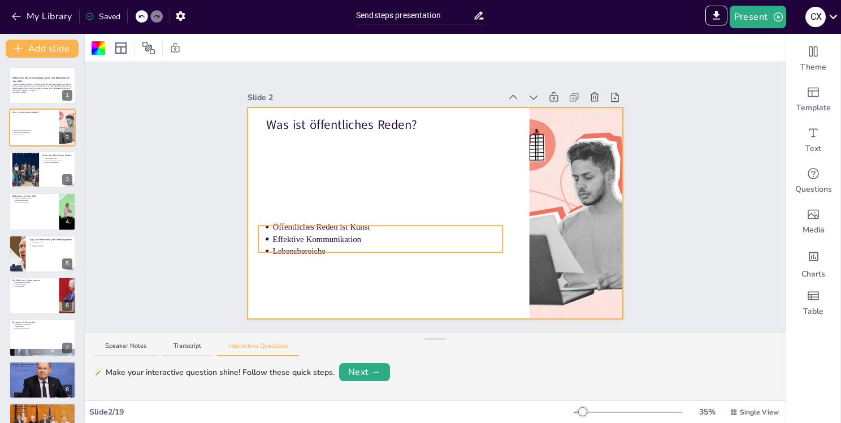
click at [324, 222] on div "Was ist öffentliches Reden? Öffentliches Reden ist Kunst Effektive Kommunikatio…" at bounding box center [436, 212] width 376 height 211
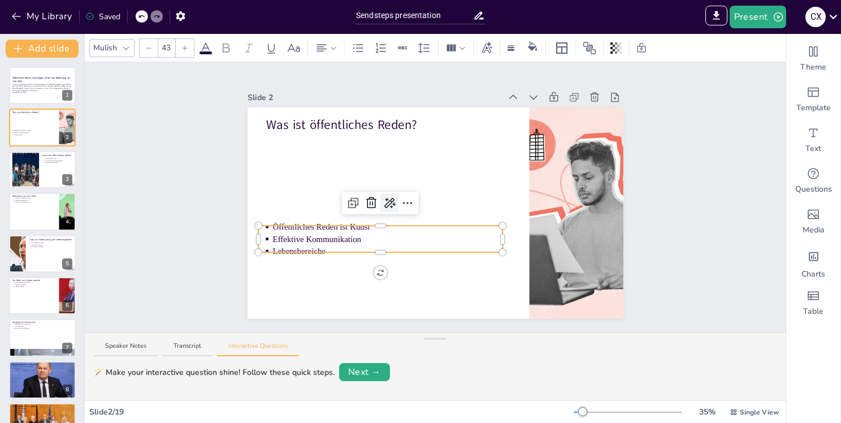
click at [383, 197] on icon at bounding box center [390, 203] width 14 height 14
click at [471, 316] on icon at bounding box center [470, 313] width 7 height 7
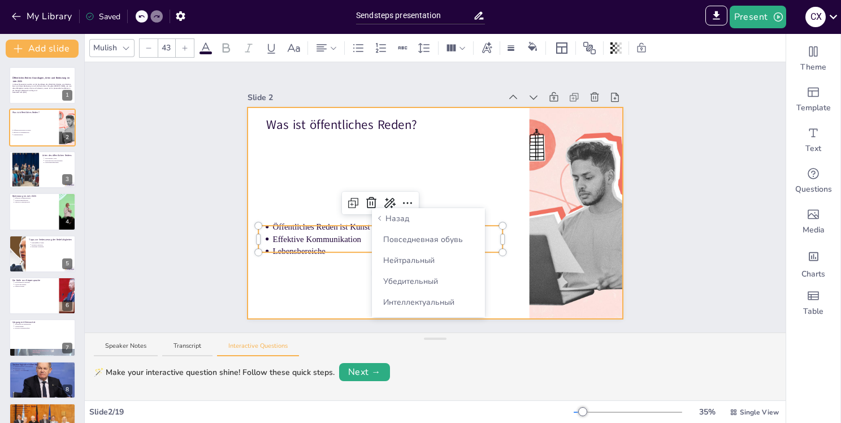
click at [289, 180] on div at bounding box center [436, 212] width 376 height 211
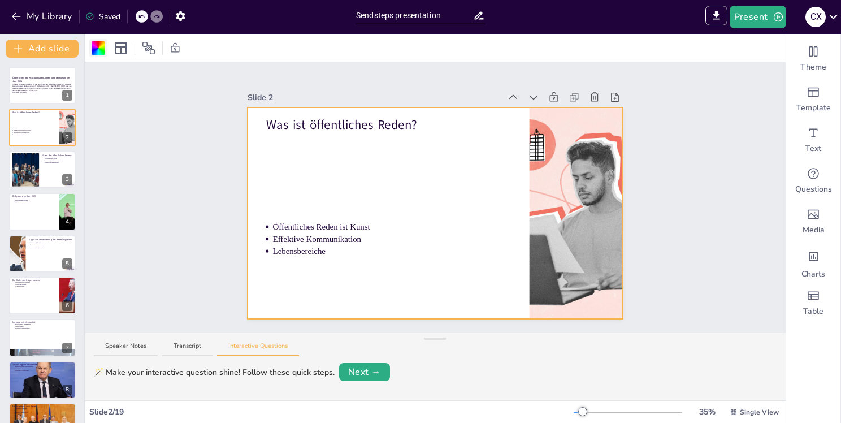
click at [99, 50] on div at bounding box center [99, 48] width 14 height 14
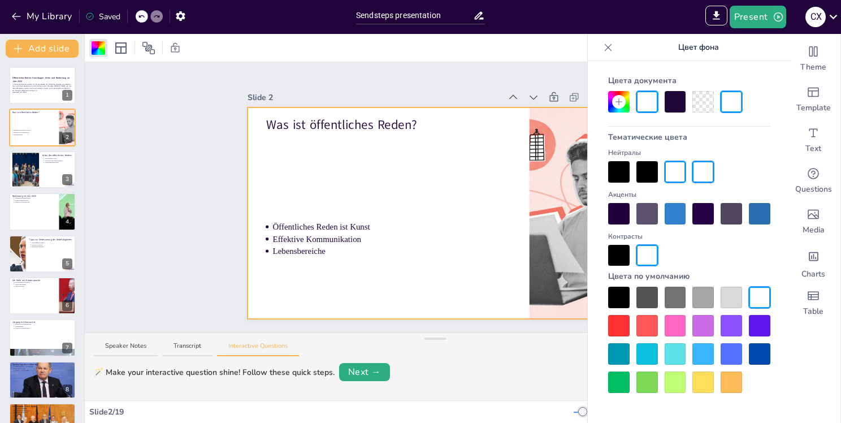
click at [624, 106] on div at bounding box center [618, 101] width 21 height 21
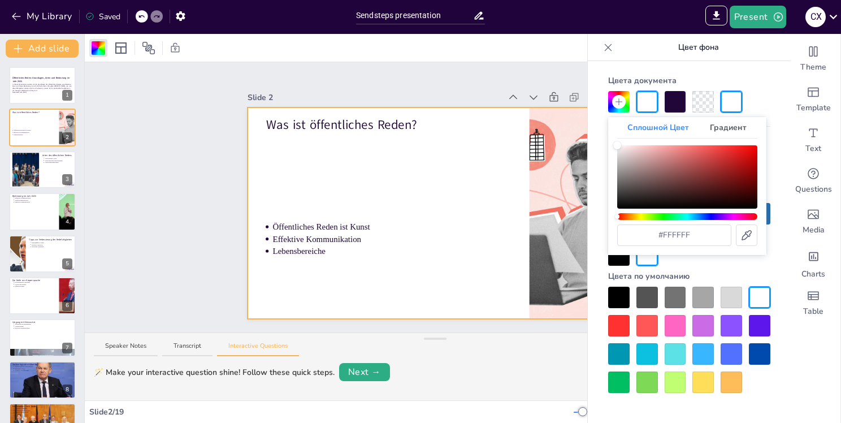
type input "#633a3a"
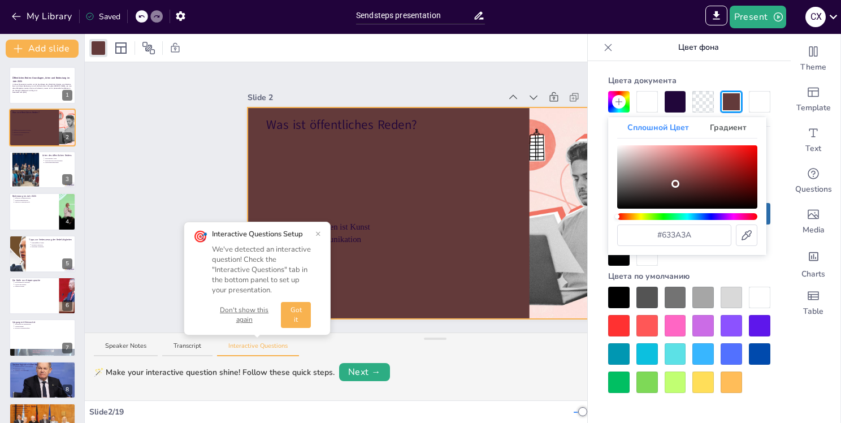
click at [675, 184] on div "Цвет" at bounding box center [687, 176] width 140 height 63
click at [644, 102] on div at bounding box center [646, 101] width 21 height 21
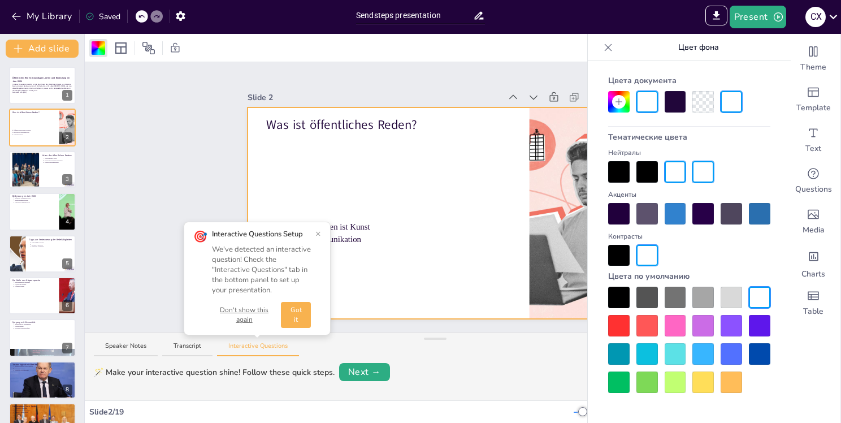
click at [675, 102] on div at bounding box center [675, 101] width 21 height 21
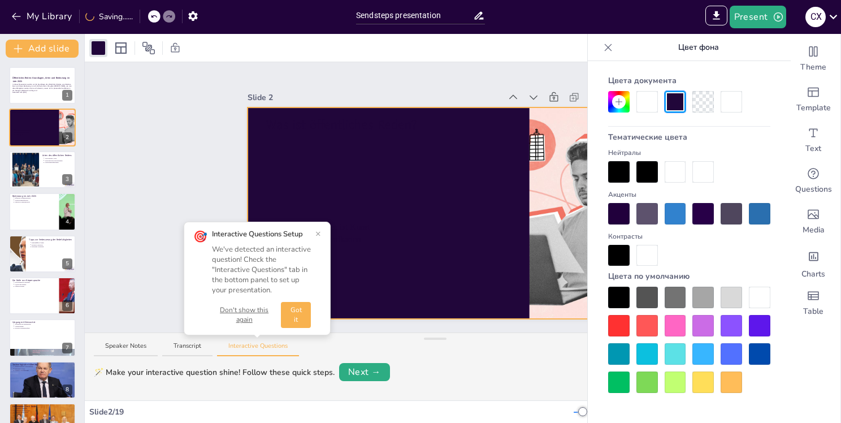
click at [702, 103] on div at bounding box center [702, 101] width 21 height 21
click at [726, 104] on div at bounding box center [731, 101] width 21 height 21
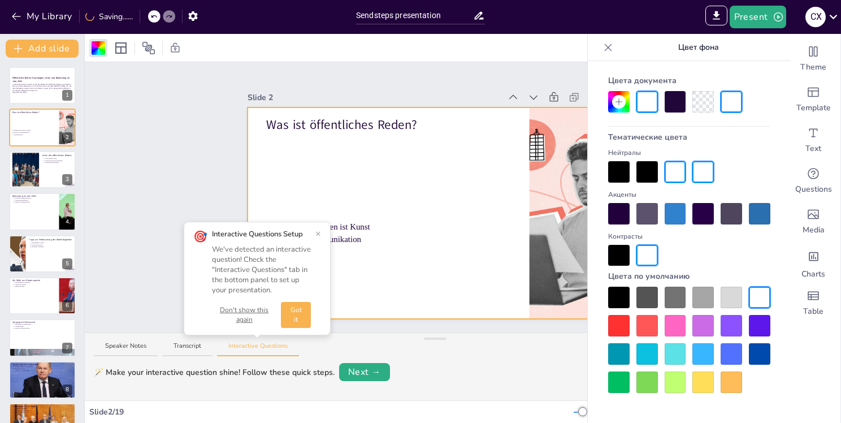
click at [679, 167] on div at bounding box center [675, 171] width 21 height 21
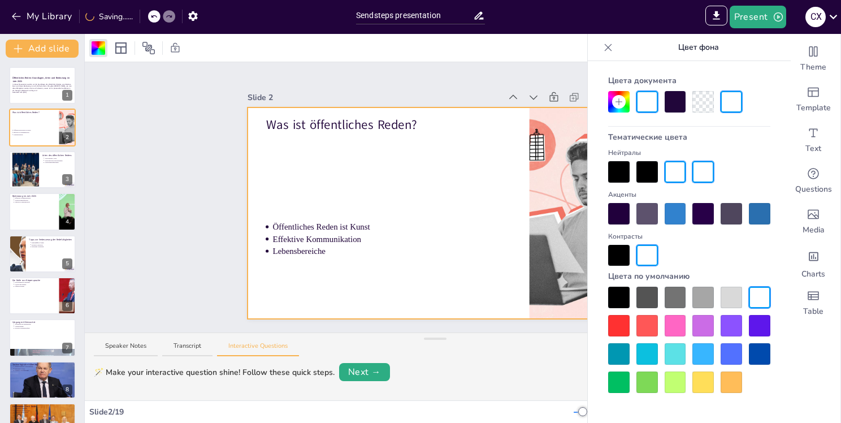
click at [650, 326] on div at bounding box center [646, 325] width 21 height 21
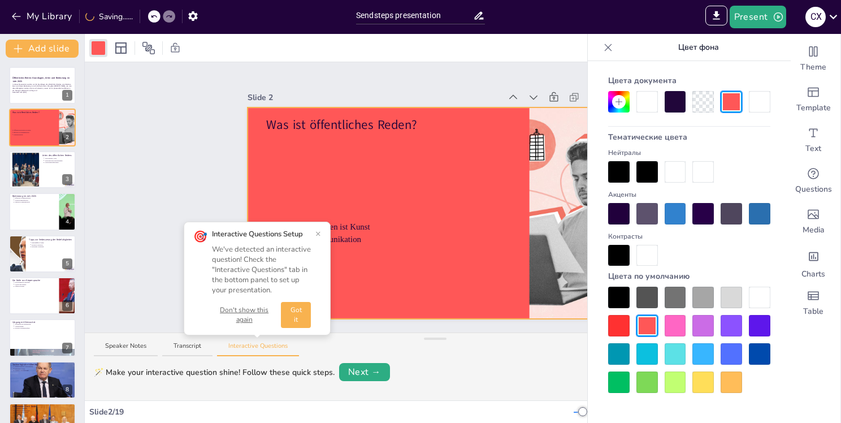
click at [674, 326] on div at bounding box center [675, 325] width 21 height 21
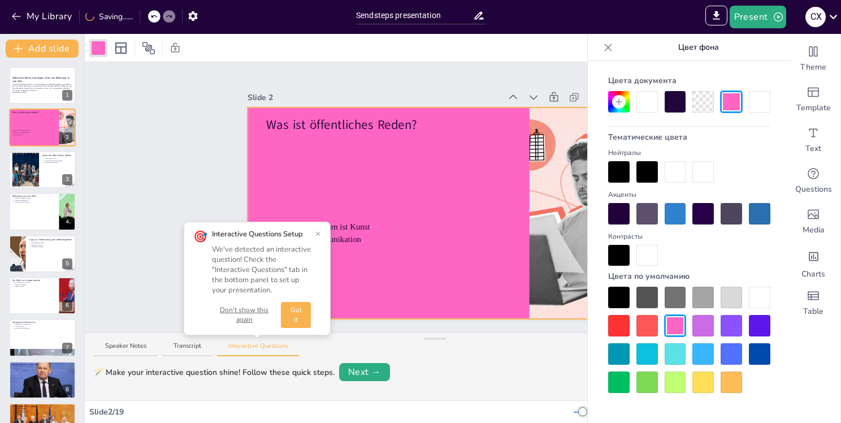
click at [701, 327] on div at bounding box center [702, 325] width 21 height 21
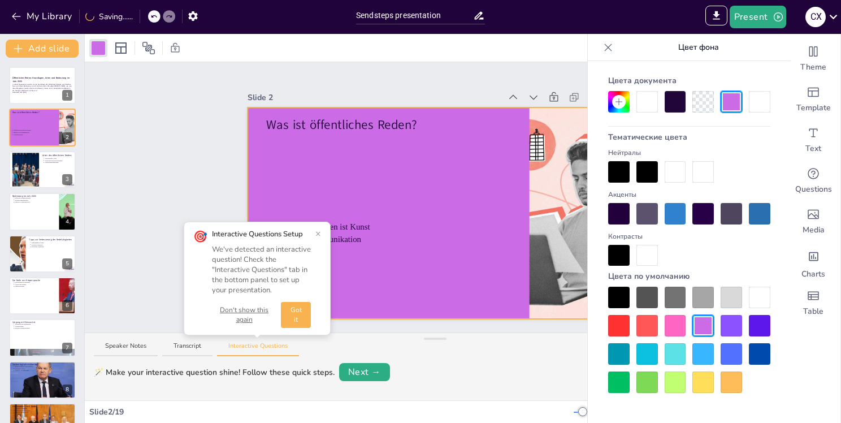
click at [764, 327] on div at bounding box center [759, 325] width 21 height 21
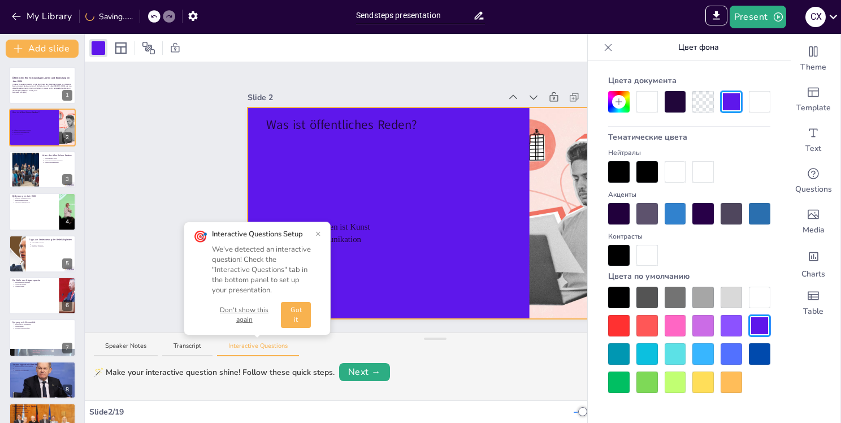
click at [764, 354] on div at bounding box center [759, 353] width 21 height 21
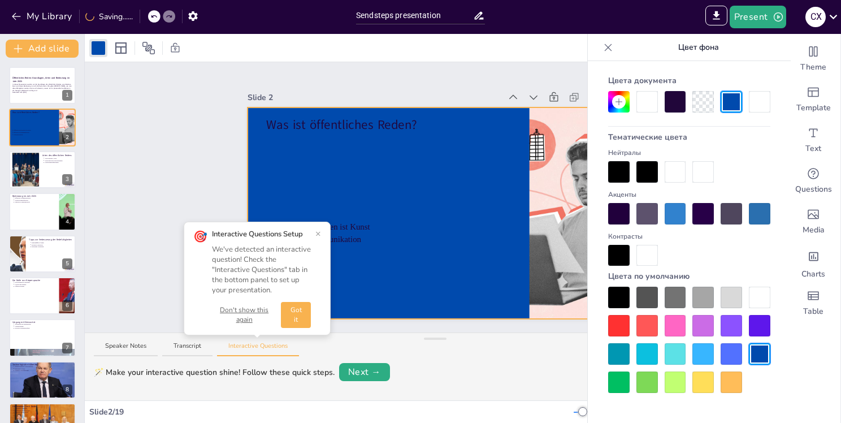
click at [671, 382] on div at bounding box center [675, 381] width 21 height 21
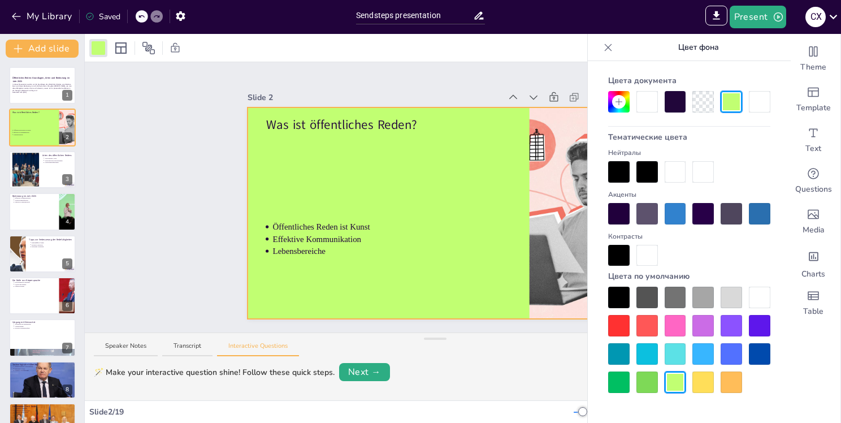
click at [705, 389] on div at bounding box center [702, 381] width 21 height 21
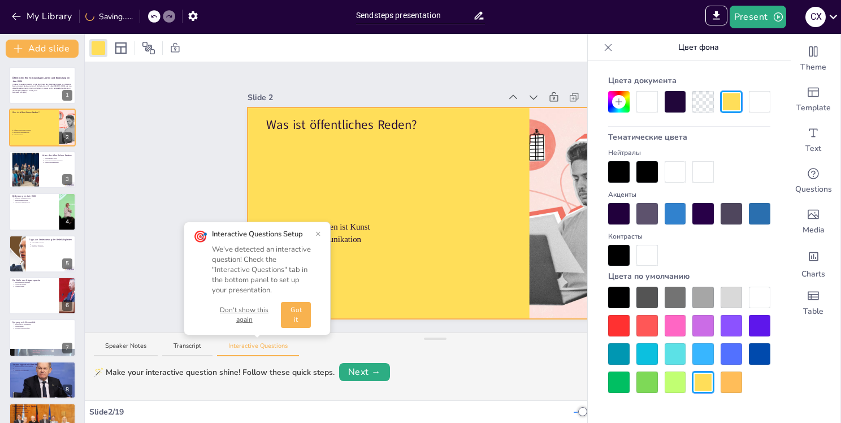
click at [508, 349] on div "Speaker Notes Transcript Interactive Questions" at bounding box center [435, 346] width 701 height 27
click at [185, 13] on icon "button" at bounding box center [181, 16] width 12 height 12
click at [179, 15] on icon "button" at bounding box center [181, 16] width 12 height 12
